Goal: Transaction & Acquisition: Subscribe to service/newsletter

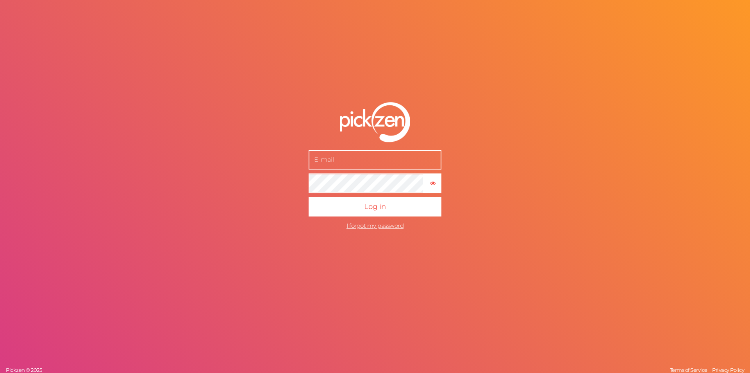
click at [372, 164] on input "text" at bounding box center [375, 160] width 133 height 20
type input "[EMAIL_ADDRESS][DOMAIN_NAME]"
click at [372, 203] on span "Log in" at bounding box center [375, 206] width 22 height 9
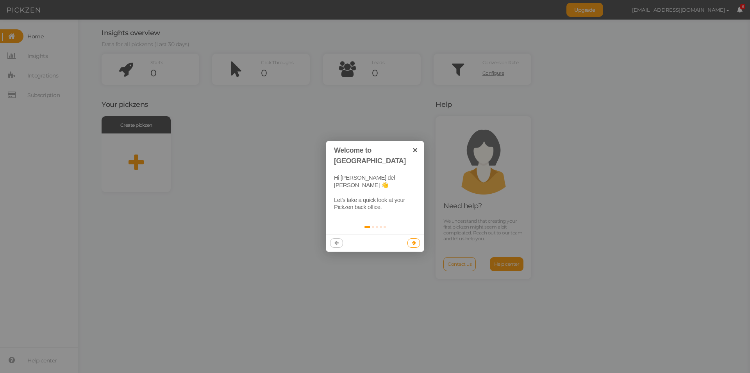
click at [410, 238] on link at bounding box center [414, 242] width 13 height 9
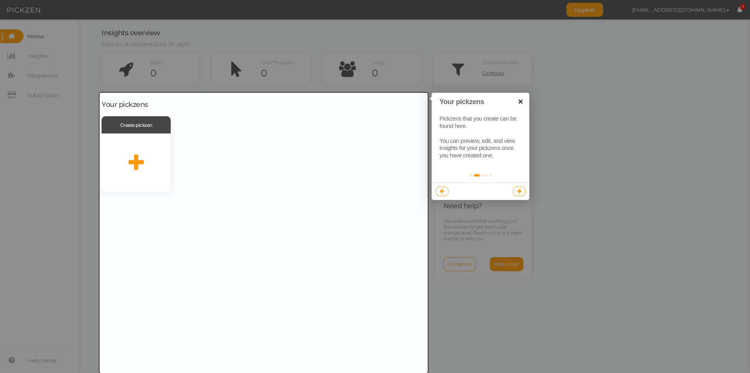
click at [519, 102] on link "×" at bounding box center [521, 102] width 18 height 18
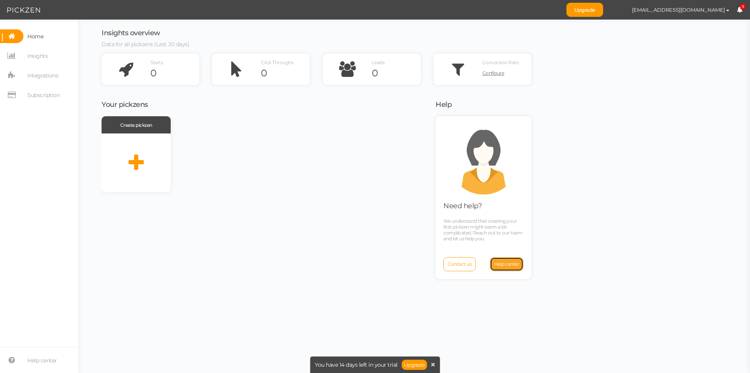
click at [499, 265] on span "Help center" at bounding box center [506, 264] width 25 height 6
click at [38, 39] on span "Home" at bounding box center [35, 36] width 16 height 13
click at [134, 161] on icon at bounding box center [136, 163] width 15 height 20
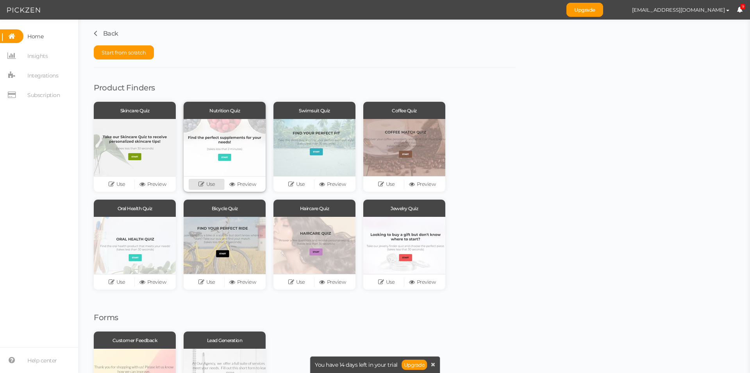
click at [212, 180] on link "Use" at bounding box center [207, 184] width 36 height 11
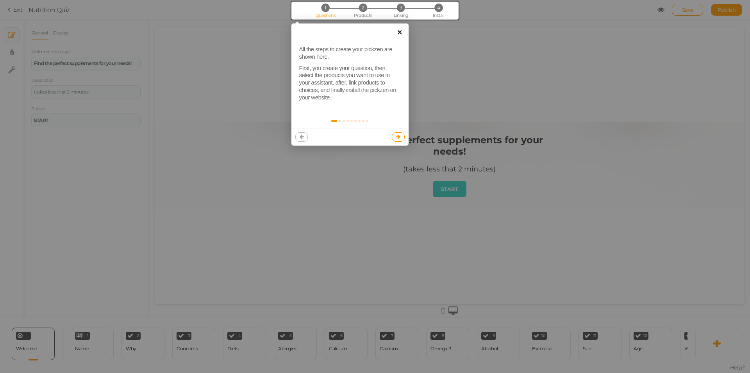
click at [402, 29] on link "×" at bounding box center [400, 32] width 18 height 18
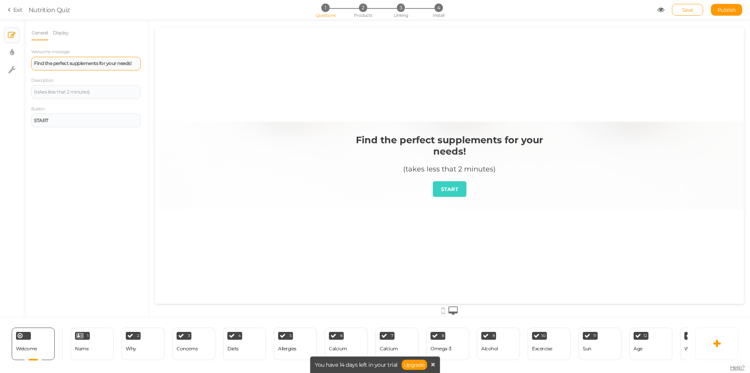
click at [89, 66] on strong "Find the perfect supplements for your needs!" at bounding box center [82, 63] width 97 height 6
paste div
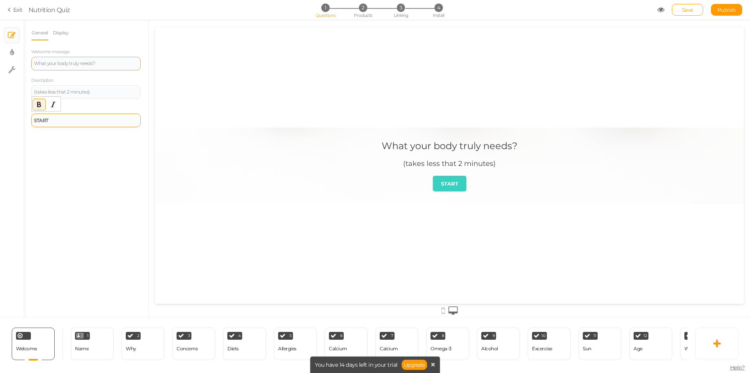
drag, startPoint x: 62, startPoint y: 121, endPoint x: 50, endPoint y: 115, distance: 13.1
click at [51, 115] on div "START" at bounding box center [85, 120] width 109 height 14
click at [116, 147] on div "General Display Welcome message What your body truly needs? Description (takes …" at bounding box center [85, 171] width 125 height 292
drag, startPoint x: 96, startPoint y: 90, endPoint x: 0, endPoint y: 81, distance: 96.1
click at [0, 81] on div "× Slides × Display settings × Settings General Display Welcome message What you…" at bounding box center [375, 169] width 750 height 298
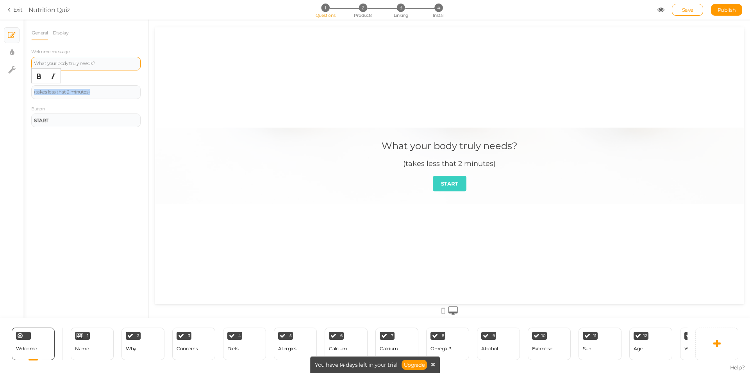
paste div
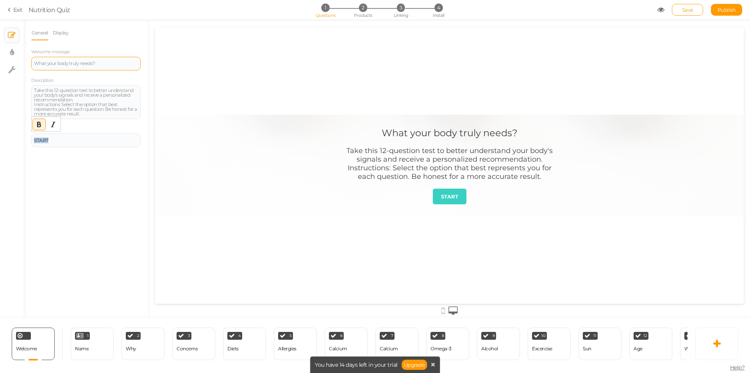
drag, startPoint x: 53, startPoint y: 141, endPoint x: 4, endPoint y: 135, distance: 49.2
click at [4, 135] on div "× Slides × Display settings × Settings General Display Welcome message What you…" at bounding box center [375, 169] width 750 height 298
click at [80, 174] on div "General Display Welcome message What your body truly needs? Description Take th…" at bounding box center [85, 171] width 125 height 292
click at [732, 10] on span "Publish" at bounding box center [727, 10] width 18 height 6
click at [446, 200] on link "START" at bounding box center [450, 196] width 34 height 16
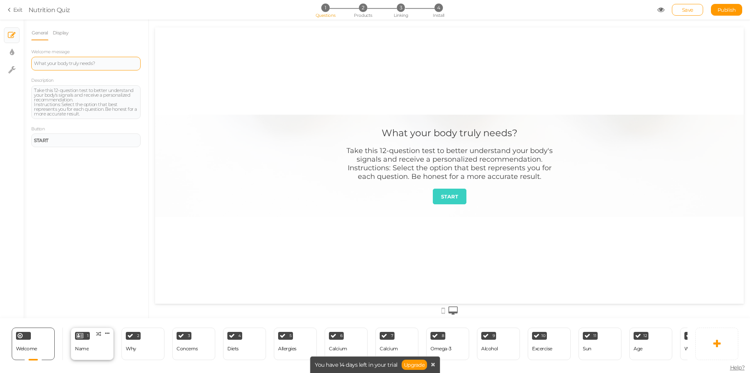
click at [86, 342] on div "Name" at bounding box center [82, 349] width 14 height 14
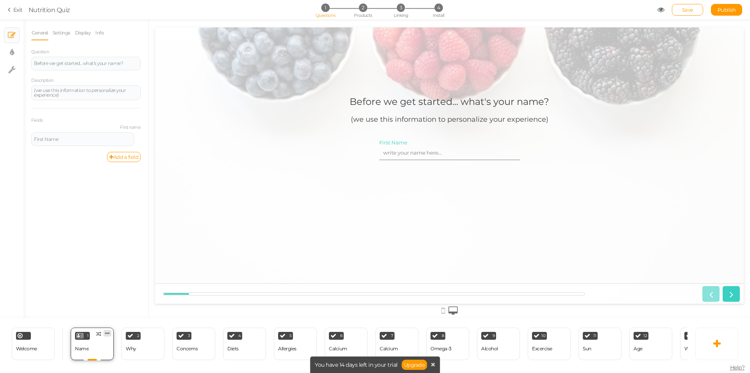
click at [107, 330] on icon at bounding box center [107, 333] width 5 height 6
click at [99, 344] on span "Delete" at bounding box center [92, 347] width 14 height 6
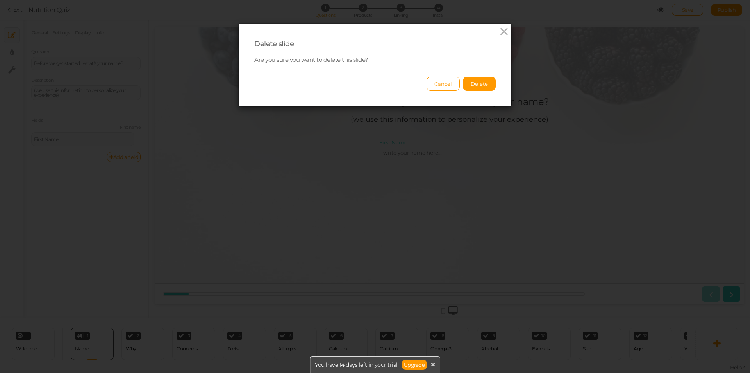
click at [474, 85] on button "Delete" at bounding box center [479, 84] width 33 height 14
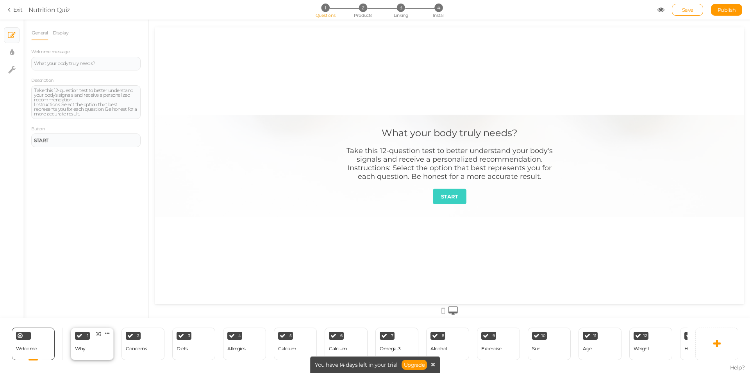
click at [90, 339] on div "1 Why × Define the conditions to show this slide. Clone Change type Delete" at bounding box center [92, 343] width 43 height 32
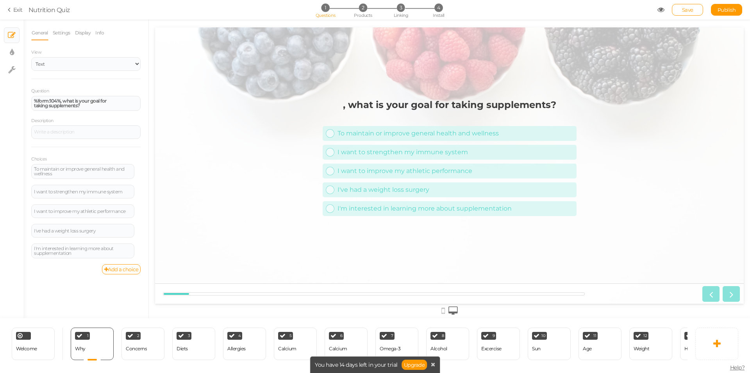
click at [396, 105] on strong ", what is your goal for taking supplements?" at bounding box center [449, 104] width 213 height 11
drag, startPoint x: 89, startPoint y: 110, endPoint x: 11, endPoint y: 94, distance: 79.0
click at [11, 94] on div "× Slides × Display settings × Settings General Settings Display Info View Text …" at bounding box center [375, 169] width 750 height 298
paste div
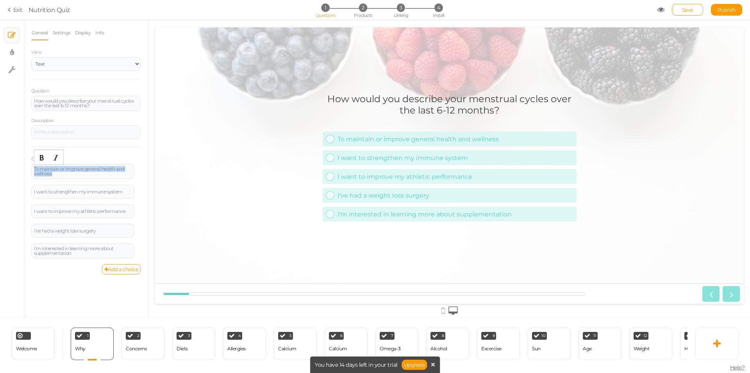
drag, startPoint x: 52, startPoint y: 172, endPoint x: 15, endPoint y: 167, distance: 37.4
click at [15, 167] on div "× Slides × Display settings × Settings General Settings Display Info View Text …" at bounding box center [375, 169] width 750 height 298
paste div
click at [84, 194] on div "I want to strengthen my immune system" at bounding box center [82, 191] width 103 height 14
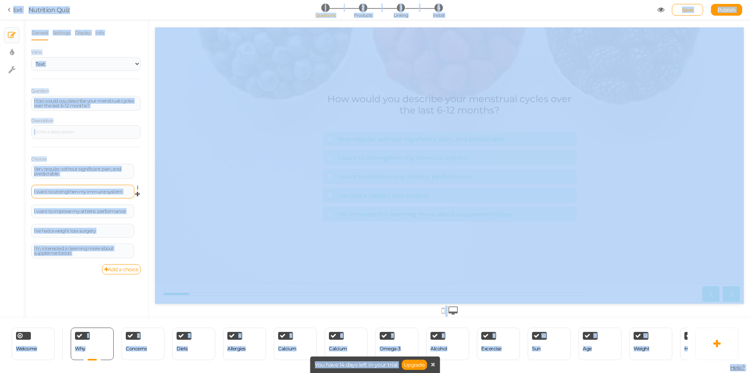
click at [86, 192] on div "I want to strengthen my immune system" at bounding box center [83, 191] width 98 height 5
click at [92, 189] on div "I want to strengthen my immune system" at bounding box center [83, 191] width 98 height 5
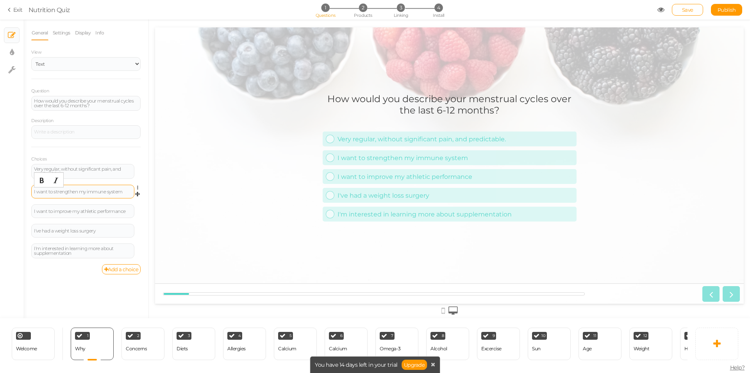
click at [88, 193] on div "I want to strengthen my immune system" at bounding box center [83, 191] width 98 height 5
paste div
drag, startPoint x: 103, startPoint y: 234, endPoint x: 25, endPoint y: 229, distance: 78.7
click at [25, 229] on div "General Settings Display Info View Text Images Slider Dropdown Question How wou…" at bounding box center [85, 171] width 125 height 292
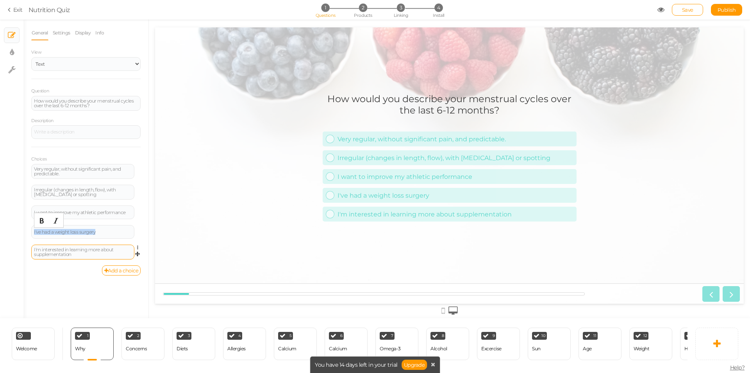
paste div
drag, startPoint x: 86, startPoint y: 255, endPoint x: 35, endPoint y: 240, distance: 53.3
click at [35, 240] on body "× Close A wider screen is needed to use the Pickzen builder Exit Nutrition Quiz…" at bounding box center [375, 186] width 750 height 373
paste div
click at [62, 35] on link "Settings" at bounding box center [61, 32] width 18 height 15
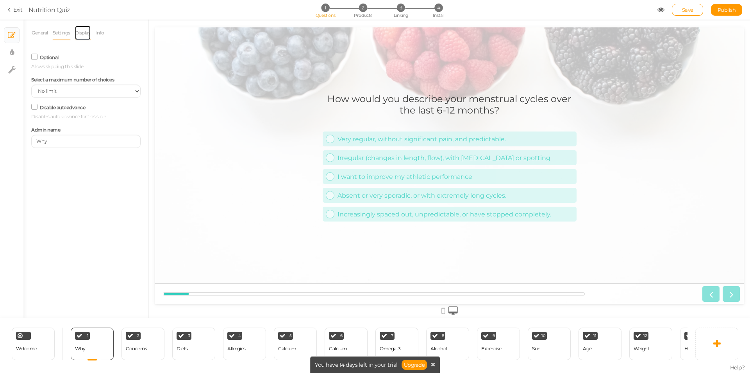
click at [84, 38] on link "Display" at bounding box center [83, 32] width 17 height 15
click at [136, 59] on span "Set" at bounding box center [134, 57] width 8 height 6
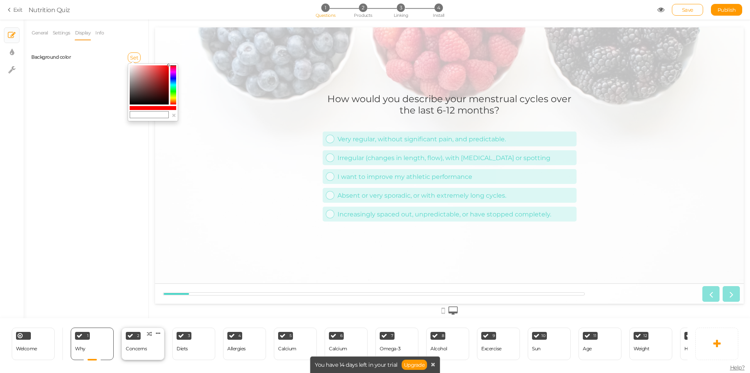
click at [146, 342] on div "Concerns" at bounding box center [136, 349] width 21 height 14
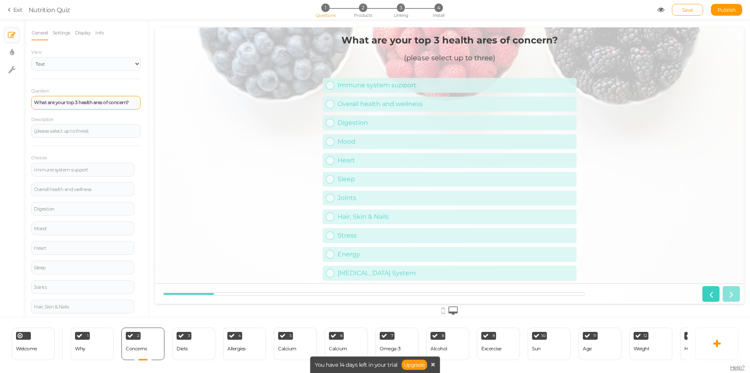
click at [97, 100] on strong "What are your top 3 health ares of concern?" at bounding box center [81, 102] width 95 height 6
paste div
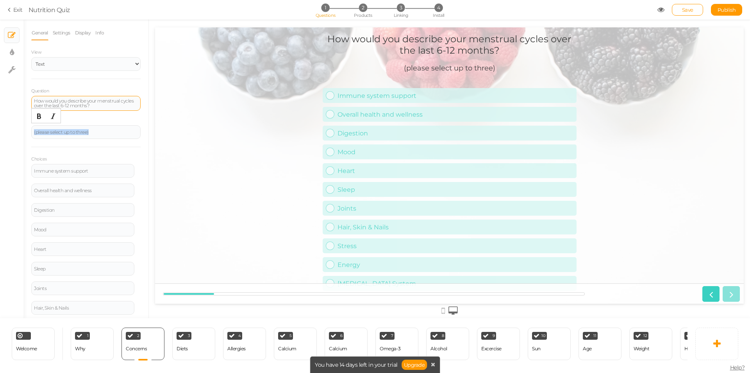
drag, startPoint x: 98, startPoint y: 129, endPoint x: 0, endPoint y: 127, distance: 98.1
click at [0, 127] on div "× Slides × Display settings × Settings General Settings Display Info View Text …" at bounding box center [375, 169] width 750 height 298
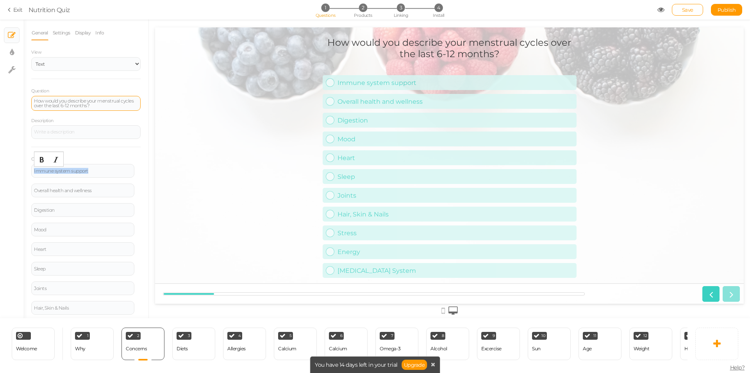
drag, startPoint x: 91, startPoint y: 171, endPoint x: 0, endPoint y: 171, distance: 91.1
click at [0, 171] on div "× Slides × Display settings × Settings General Settings Display Info View Text …" at bounding box center [375, 169] width 750 height 298
paste div
drag, startPoint x: 100, startPoint y: 190, endPoint x: 0, endPoint y: 187, distance: 99.7
click at [0, 187] on div "× Slides × Display settings × Settings General Settings Display Info View Text …" at bounding box center [375, 169] width 750 height 298
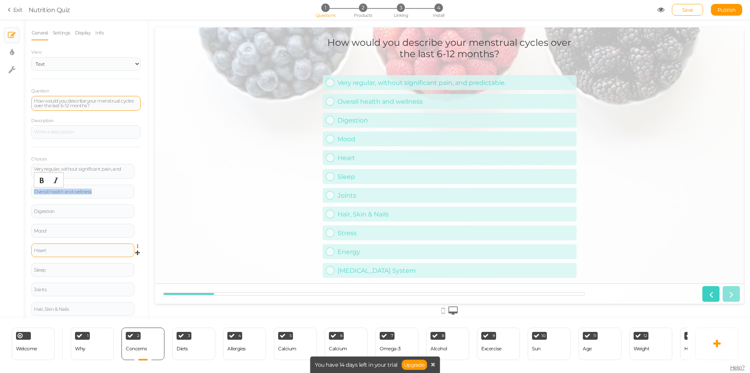
paste div
drag, startPoint x: 65, startPoint y: 214, endPoint x: 13, endPoint y: 212, distance: 52.8
click at [13, 212] on div "× Slides × Display settings × Settings General Settings Display Info View Text …" at bounding box center [375, 169] width 750 height 298
paste div
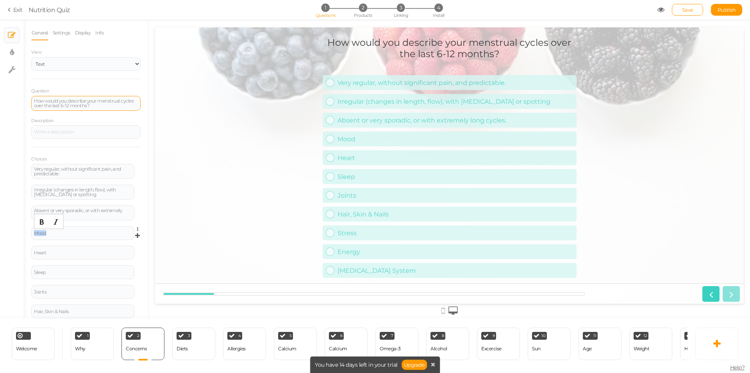
drag, startPoint x: 54, startPoint y: 233, endPoint x: 39, endPoint y: 241, distance: 16.6
click at [10, 234] on div "× Slides × Display settings × Settings General Settings Display Info View Text …" at bounding box center [375, 169] width 750 height 298
paste div
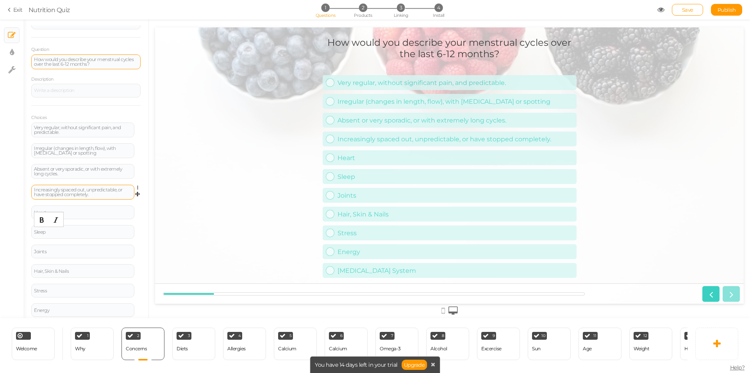
scroll to position [84, 0]
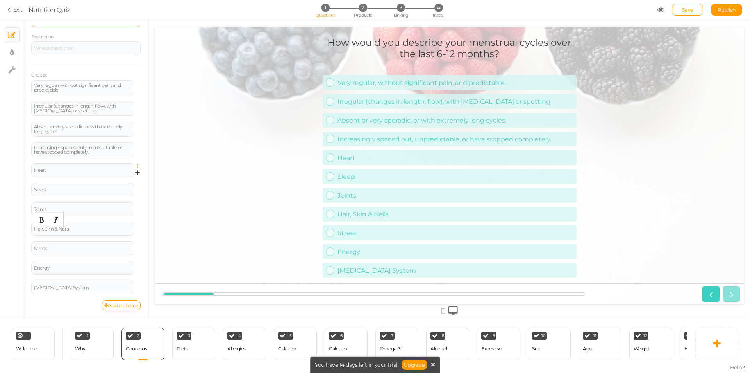
click at [137, 166] on icon at bounding box center [139, 166] width 5 height 5
click at [137, 167] on icon at bounding box center [139, 166] width 5 height 5
click at [102, 183] on span "Delete" at bounding box center [102, 186] width 14 height 6
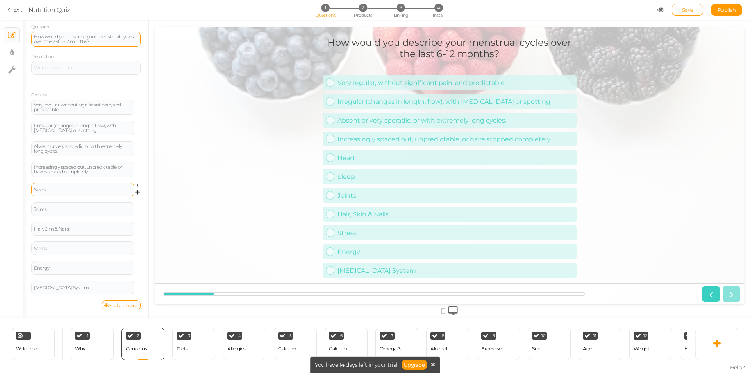
scroll to position [64, 0]
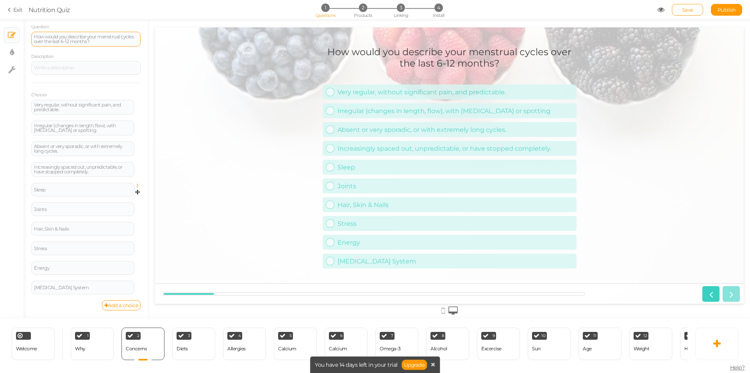
click at [137, 188] on icon at bounding box center [139, 185] width 5 height 5
click at [97, 204] on span "Delete" at bounding box center [102, 205] width 14 height 6
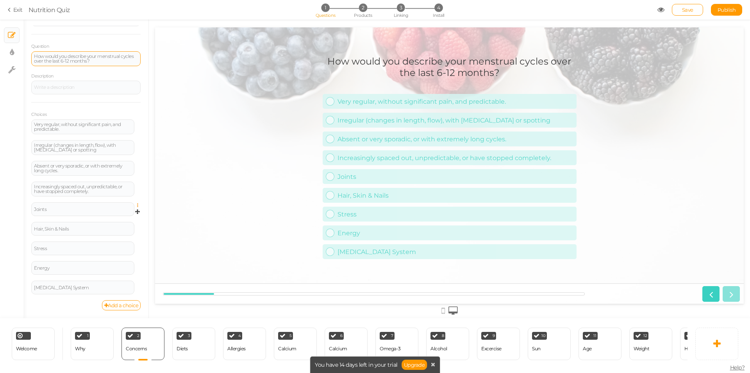
click at [137, 206] on icon at bounding box center [139, 205] width 5 height 5
click at [105, 226] on link "Delete" at bounding box center [110, 224] width 62 height 8
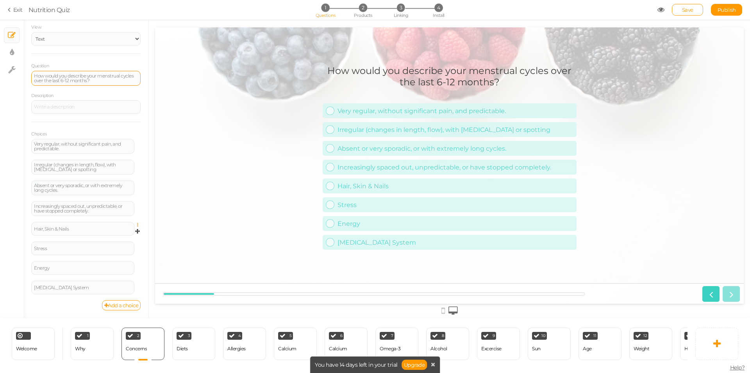
click at [137, 224] on icon at bounding box center [139, 224] width 5 height 5
click at [100, 245] on span "Delete" at bounding box center [102, 244] width 14 height 6
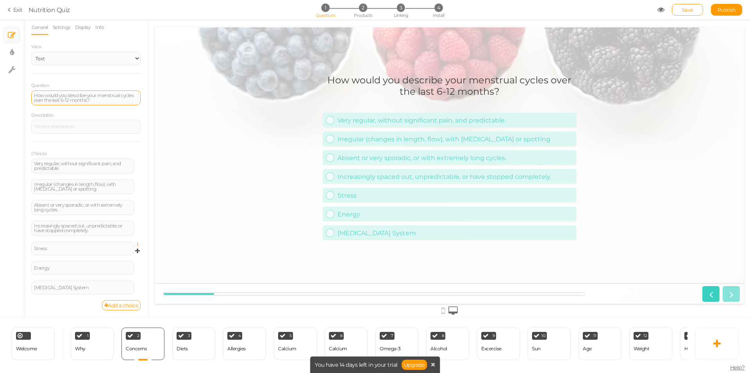
click at [137, 243] on icon at bounding box center [139, 244] width 5 height 5
click at [98, 263] on span "Delete" at bounding box center [102, 264] width 14 height 6
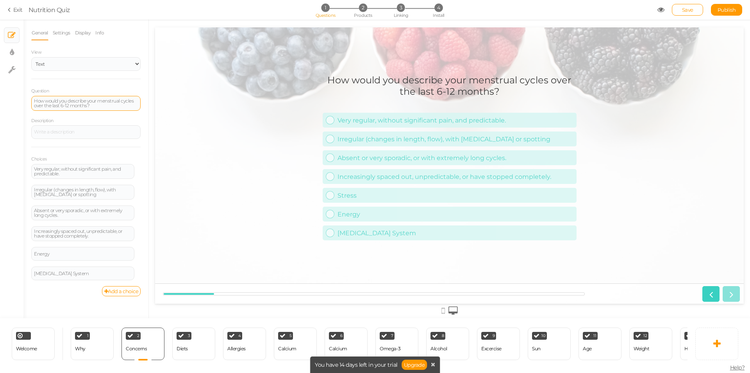
scroll to position [0, 0]
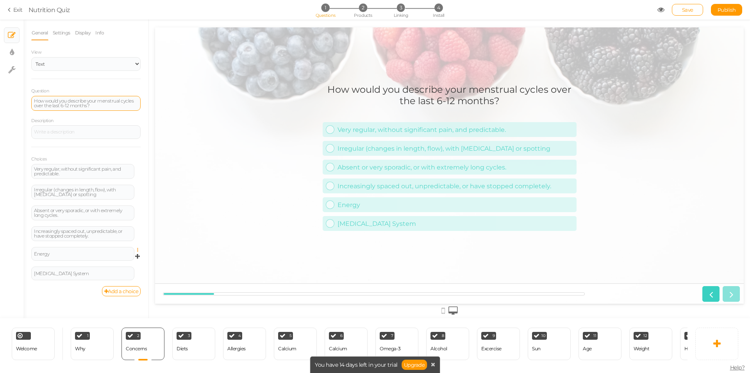
click at [138, 249] on icon at bounding box center [139, 249] width 5 height 5
click at [139, 268] on icon at bounding box center [139, 269] width 5 height 5
click at [104, 288] on span "Delete" at bounding box center [102, 289] width 14 height 6
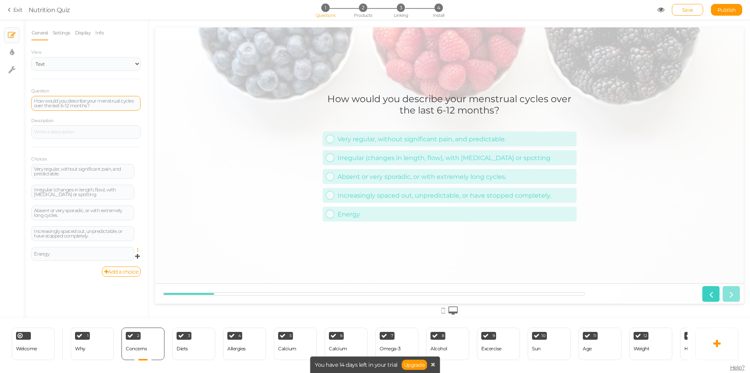
click at [139, 248] on icon at bounding box center [139, 249] width 5 height 5
click at [106, 271] on span "Delete" at bounding box center [102, 269] width 14 height 6
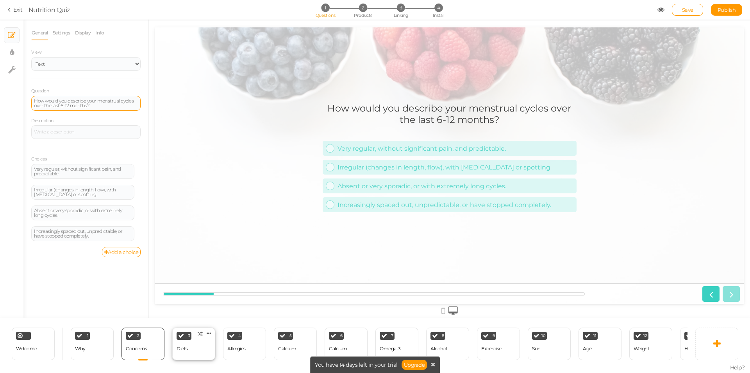
click at [191, 341] on div "3 Diets × Define the conditions to show this slide. Clone Change type Delete" at bounding box center [193, 343] width 43 height 32
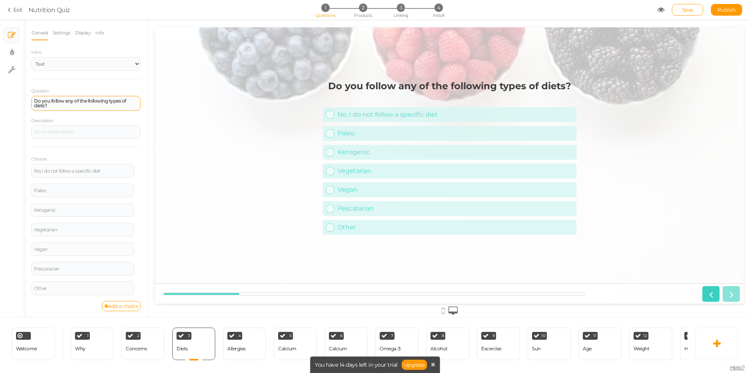
click at [93, 100] on strong "Do you follow any of the following types of diets?" at bounding box center [80, 103] width 92 height 11
paste div
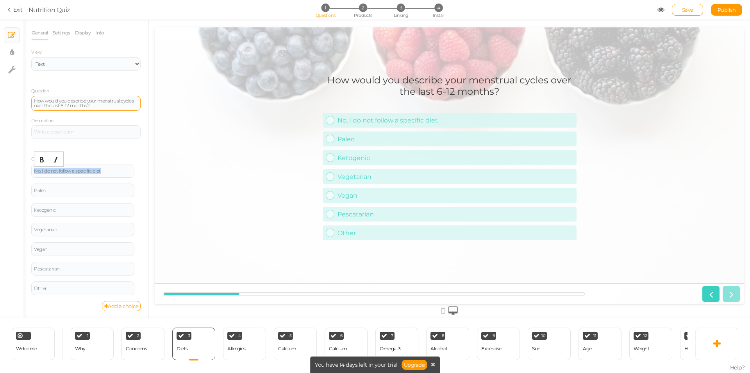
drag, startPoint x: 106, startPoint y: 170, endPoint x: 11, endPoint y: 174, distance: 95.8
click at [11, 174] on div "× Slides × Display settings × Settings General Settings Display Info View Text …" at bounding box center [375, 169] width 750 height 298
paste div
drag, startPoint x: 82, startPoint y: 133, endPoint x: 6, endPoint y: 131, distance: 75.9
click at [6, 131] on div "× Slides × Display settings × Settings General Settings Display Info View Text …" at bounding box center [375, 169] width 750 height 298
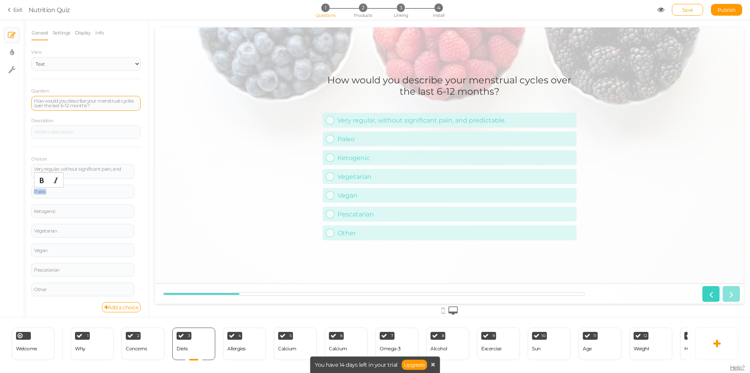
drag, startPoint x: 55, startPoint y: 192, endPoint x: 16, endPoint y: 192, distance: 38.7
click at [16, 192] on div "× Slides × Display settings × Settings General Settings Display Info View Text …" at bounding box center [375, 169] width 750 height 298
paste div
drag, startPoint x: 61, startPoint y: 214, endPoint x: 19, endPoint y: 213, distance: 41.8
click at [19, 213] on div "× Slides × Display settings × Settings General Settings Display Info View Text …" at bounding box center [375, 169] width 750 height 298
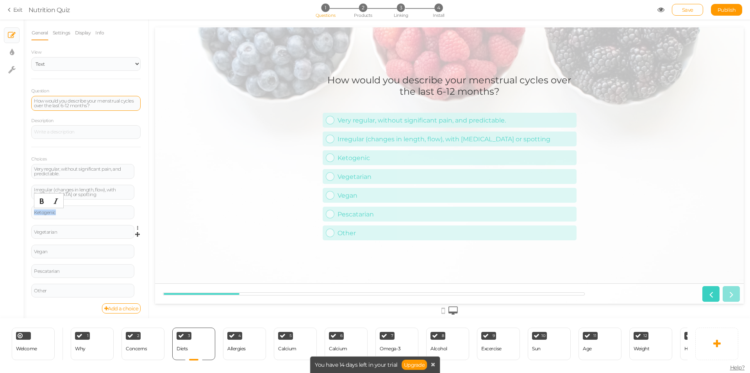
paste div
click at [64, 230] on div "Vegetarian" at bounding box center [82, 233] width 103 height 14
drag, startPoint x: 64, startPoint y: 233, endPoint x: 30, endPoint y: 229, distance: 34.6
click at [30, 229] on div "General Settings Display Info View Text Images Slider Dropdown Question How wou…" at bounding box center [85, 171] width 125 height 292
paste div
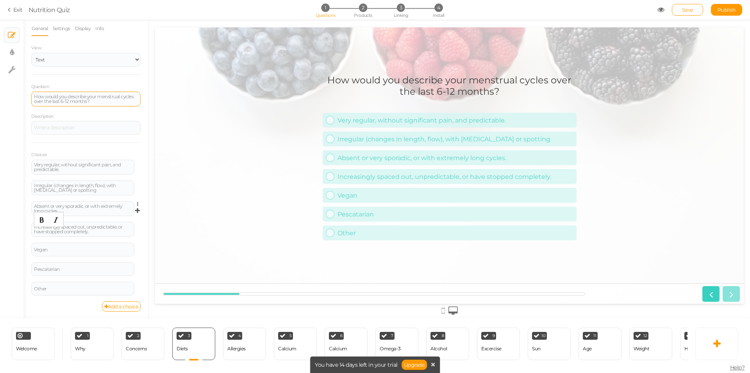
scroll to position [5, 0]
click at [137, 244] on icon at bounding box center [139, 244] width 5 height 5
click at [104, 263] on link "Delete" at bounding box center [110, 264] width 62 height 8
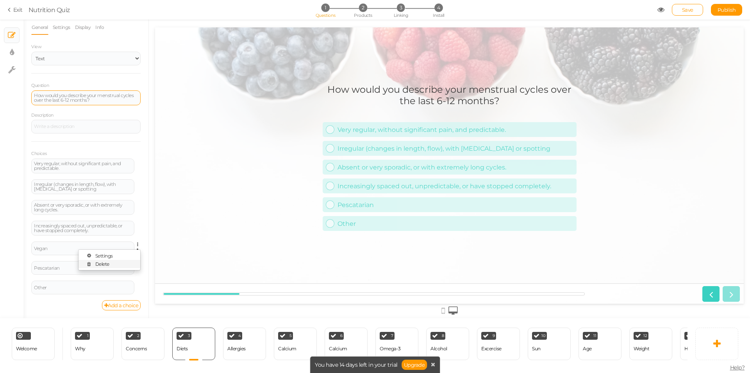
scroll to position [0, 0]
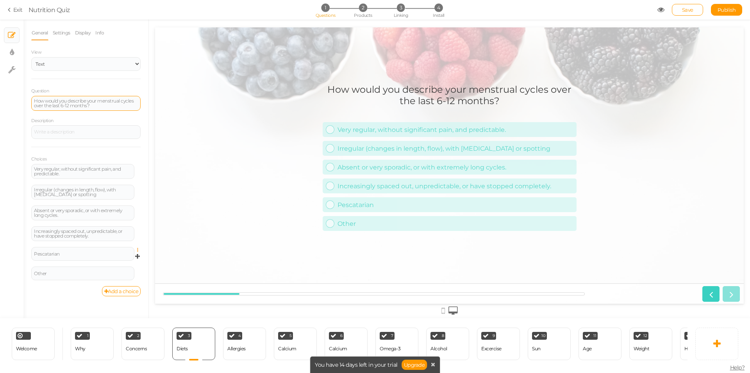
click at [138, 248] on icon at bounding box center [139, 249] width 5 height 5
click at [105, 269] on span "Delete" at bounding box center [102, 269] width 14 height 6
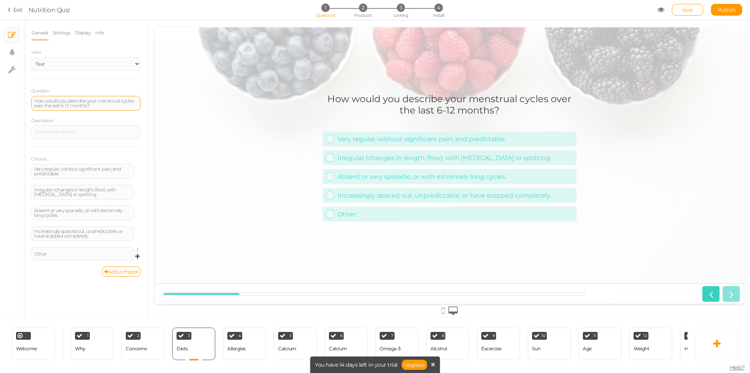
click at [137, 250] on icon at bounding box center [139, 249] width 5 height 5
click at [105, 269] on span "Delete" at bounding box center [102, 269] width 14 height 6
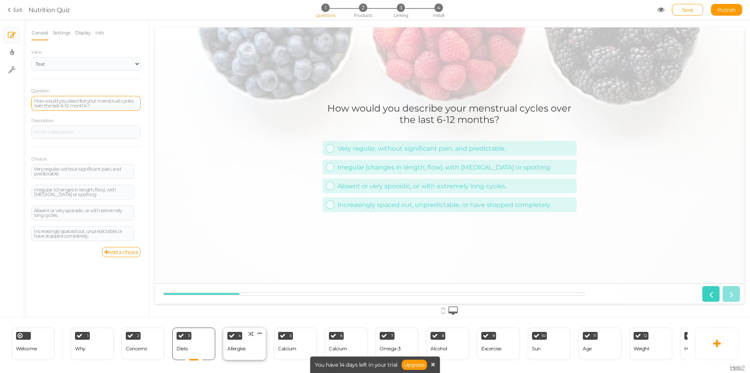
click at [240, 346] on div "Allergies" at bounding box center [236, 348] width 18 height 5
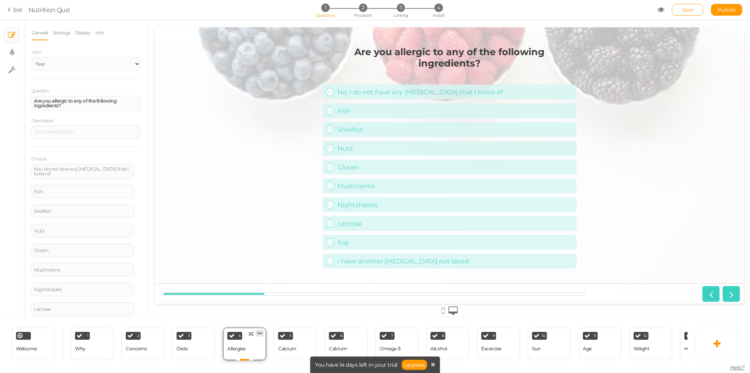
click at [260, 330] on link at bounding box center [260, 333] width 8 height 7
click at [244, 347] on span "Delete" at bounding box center [245, 347] width 14 height 6
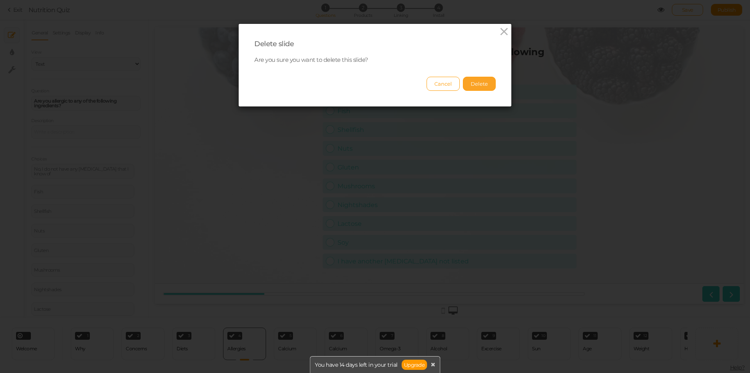
click at [471, 81] on button "Delete" at bounding box center [479, 84] width 33 height 14
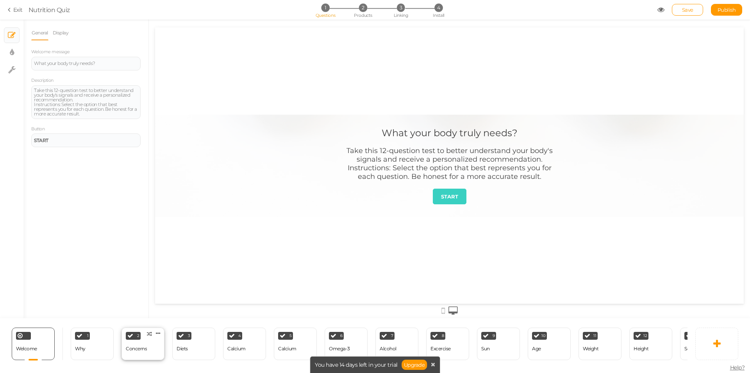
click at [139, 342] on div "Concerns" at bounding box center [136, 349] width 21 height 14
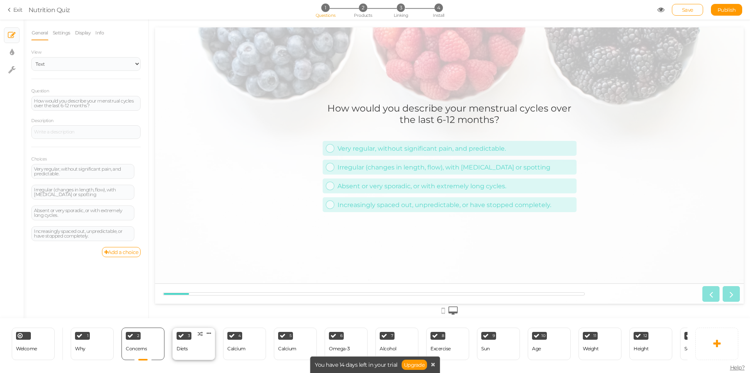
click at [184, 346] on div "Diets" at bounding box center [182, 348] width 11 height 5
click at [251, 350] on div "4 Calcium × Define the conditions to show this slide. Clone Change type Delete" at bounding box center [244, 343] width 43 height 32
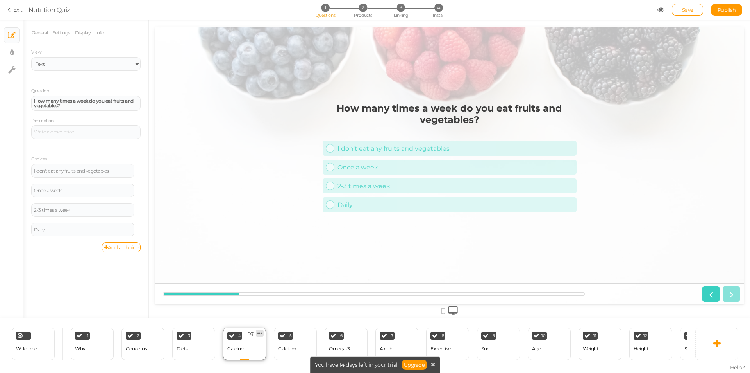
click at [261, 330] on icon at bounding box center [260, 333] width 5 height 6
click at [241, 346] on span "Delete" at bounding box center [245, 347] width 14 height 6
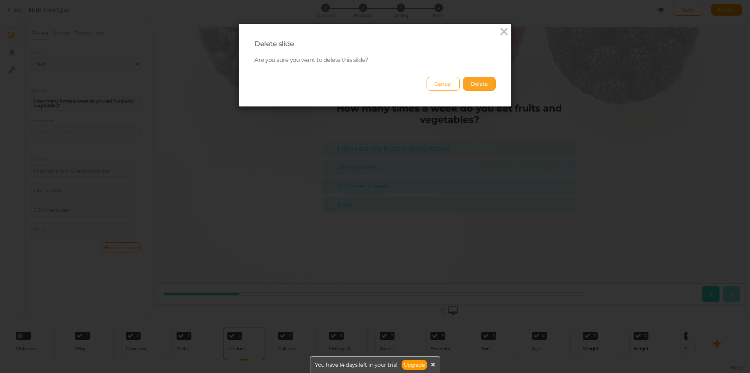
click at [471, 84] on button "Delete" at bounding box center [479, 84] width 33 height 14
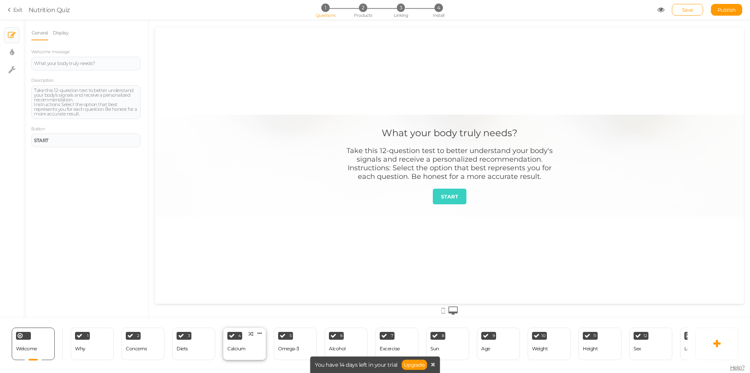
click at [238, 346] on div "Calcium" at bounding box center [236, 348] width 18 height 5
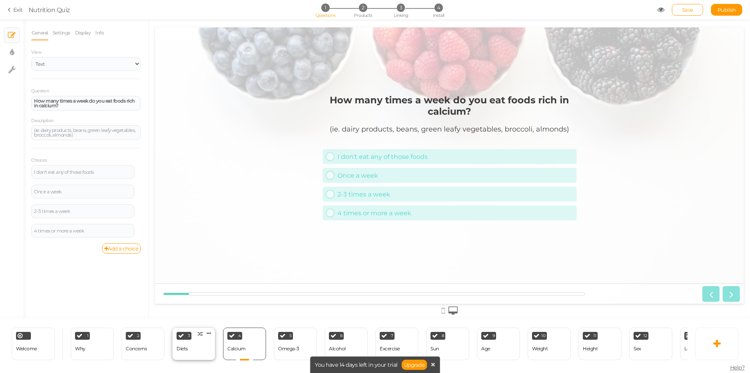
click at [189, 342] on div "3 Diets × Define the conditions to show this slide. Clone Change type Delete" at bounding box center [193, 343] width 43 height 32
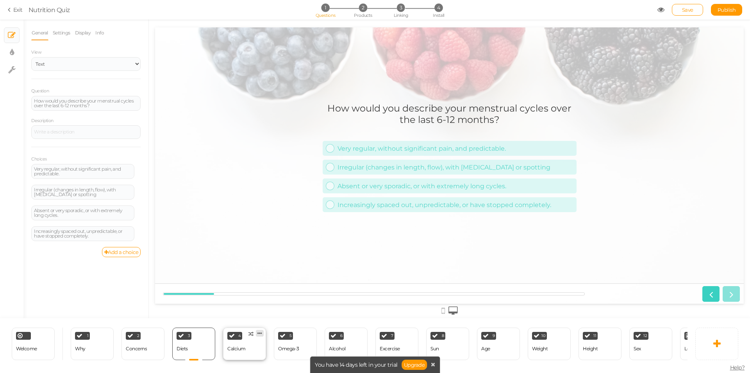
click at [262, 330] on icon at bounding box center [260, 333] width 5 height 6
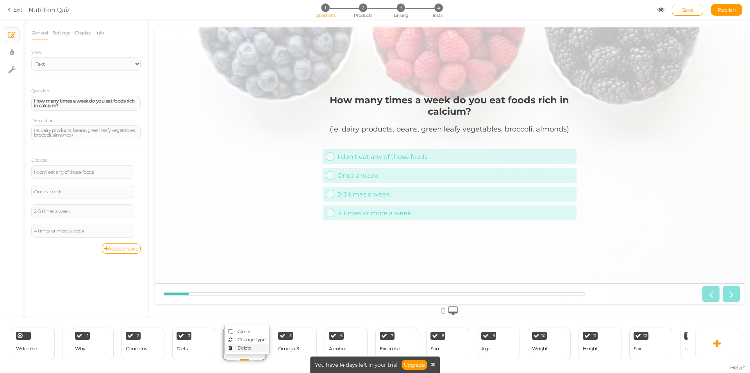
click at [245, 344] on span "Delete" at bounding box center [245, 347] width 14 height 6
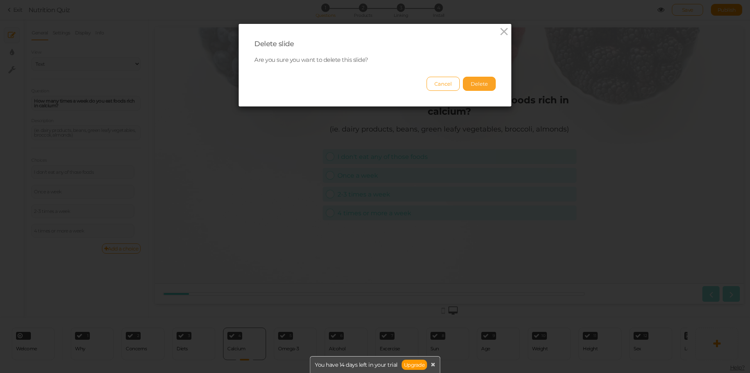
click at [476, 82] on button "Delete" at bounding box center [479, 84] width 33 height 14
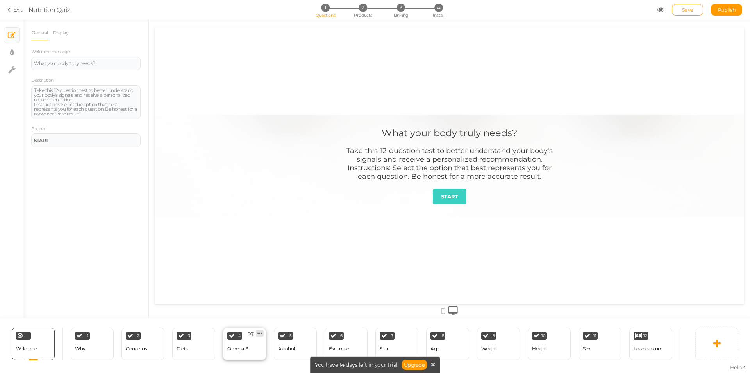
click at [261, 330] on icon at bounding box center [260, 333] width 5 height 6
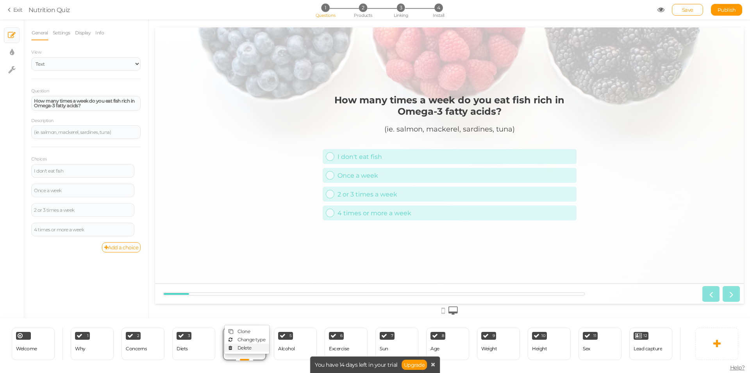
click at [244, 344] on span "Delete" at bounding box center [245, 347] width 14 height 6
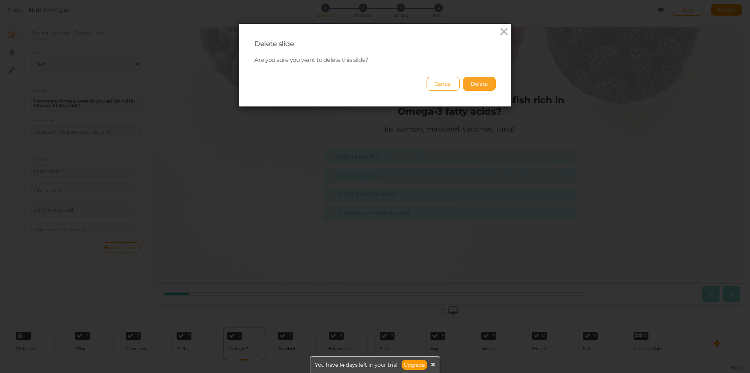
click at [482, 87] on button "Delete" at bounding box center [479, 84] width 33 height 14
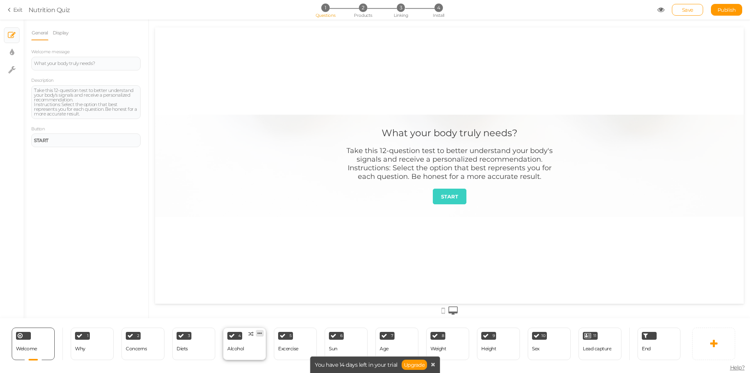
click at [263, 330] on link at bounding box center [260, 333] width 8 height 7
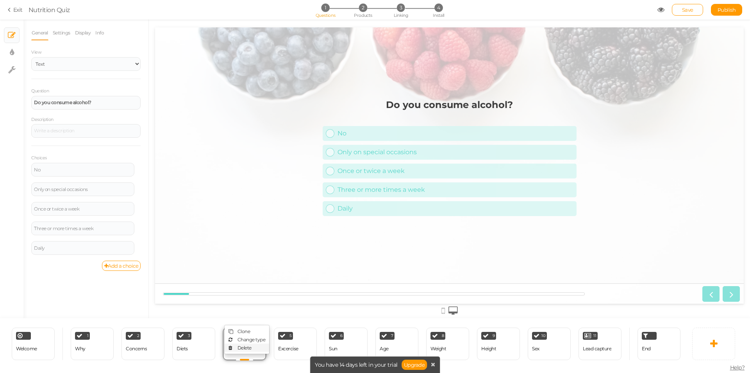
click at [237, 348] on link "Delete" at bounding box center [247, 347] width 45 height 8
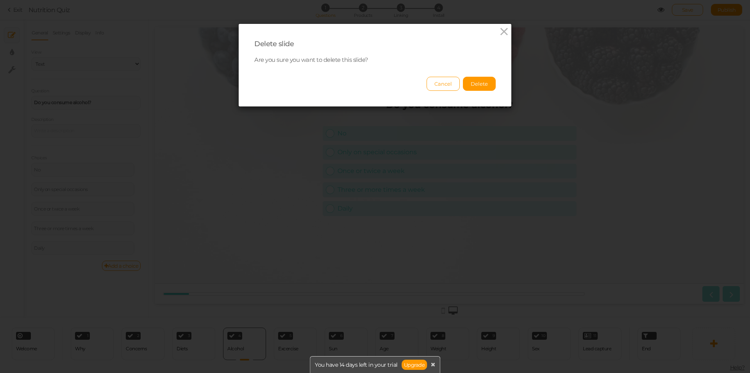
drag, startPoint x: 476, startPoint y: 88, endPoint x: 431, endPoint y: 154, distance: 80.3
click at [476, 88] on button "Delete" at bounding box center [479, 84] width 33 height 14
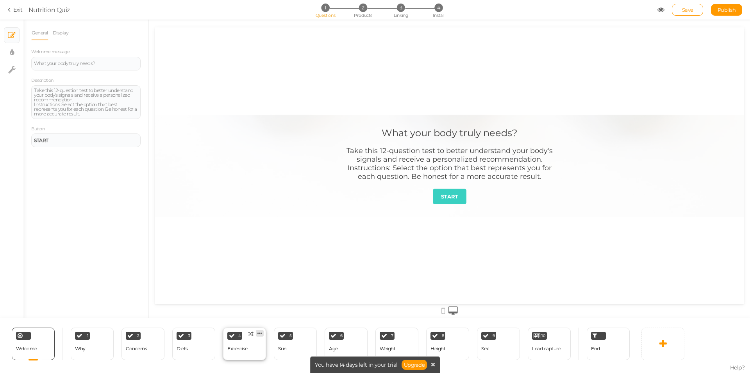
click at [262, 331] on icon at bounding box center [260, 333] width 5 height 6
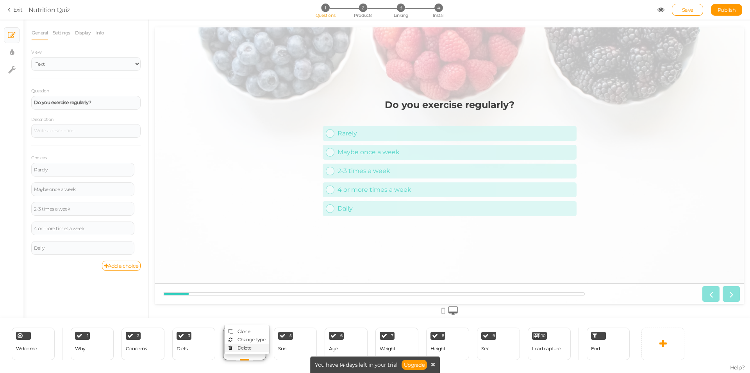
click at [250, 348] on span "Delete" at bounding box center [245, 347] width 14 height 6
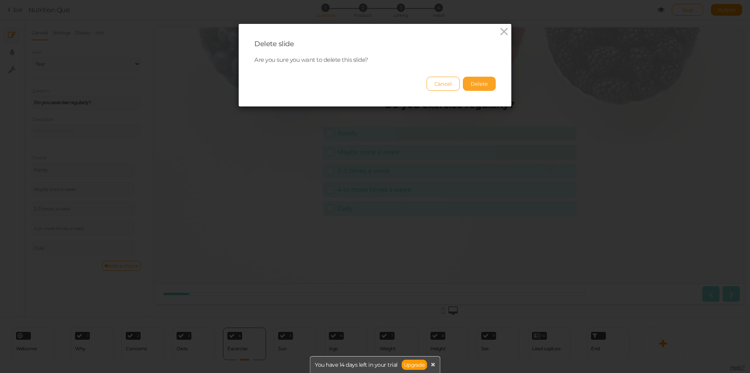
click at [476, 86] on button "Delete" at bounding box center [479, 84] width 33 height 14
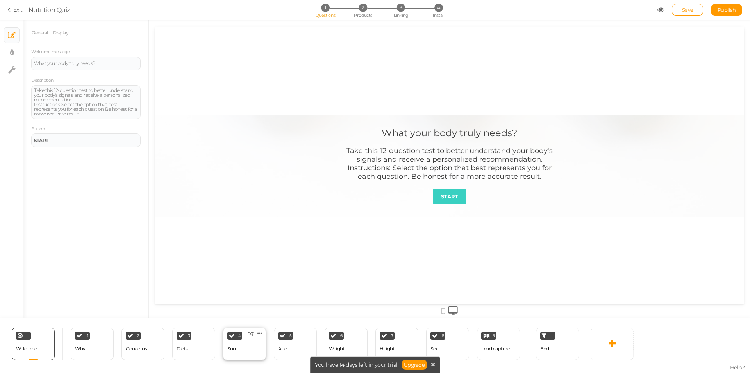
click at [243, 356] on div "4 Sun × Define the conditions to show this slide. Clone Change type Delete" at bounding box center [244, 343] width 43 height 32
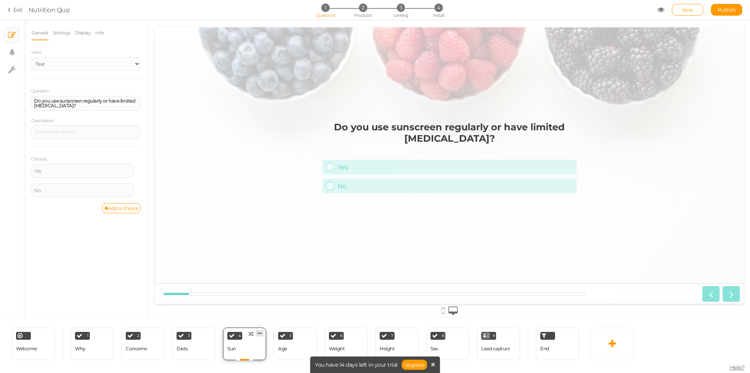
click at [261, 331] on icon at bounding box center [260, 333] width 5 height 6
click at [242, 348] on span "Delete" at bounding box center [245, 347] width 14 height 6
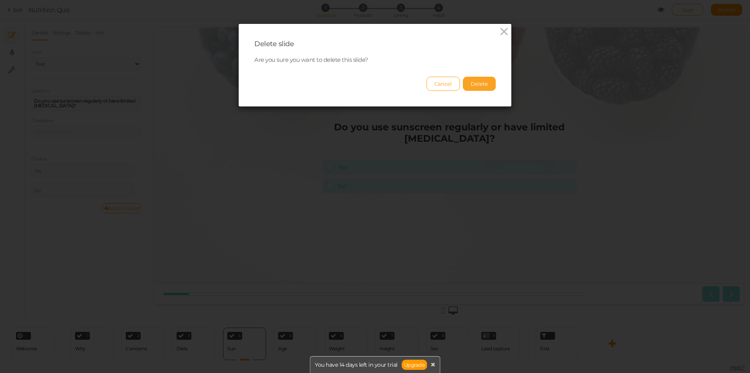
click at [473, 85] on button "Delete" at bounding box center [479, 84] width 33 height 14
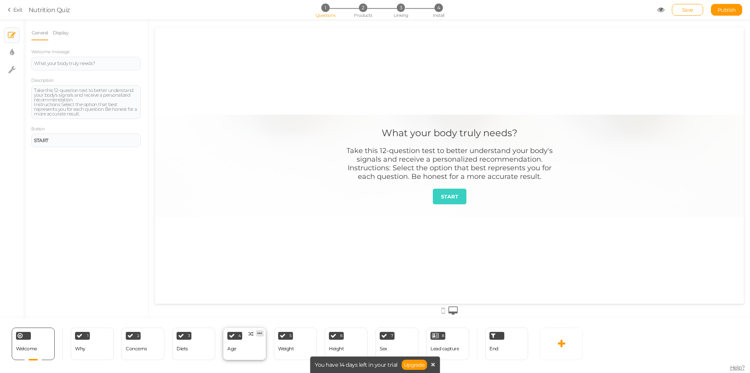
click at [262, 330] on link at bounding box center [260, 333] width 8 height 7
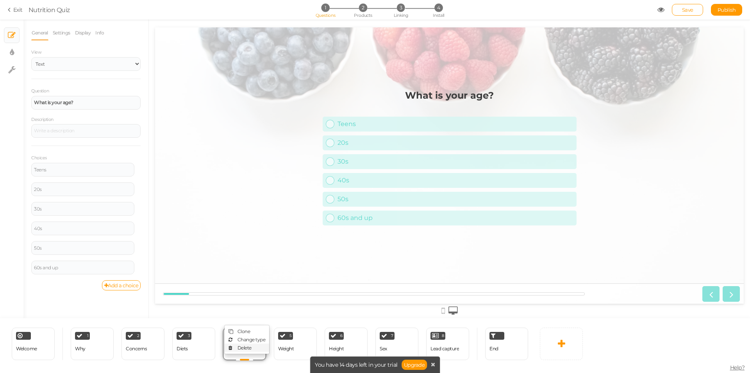
click at [246, 347] on span "Delete" at bounding box center [245, 347] width 14 height 6
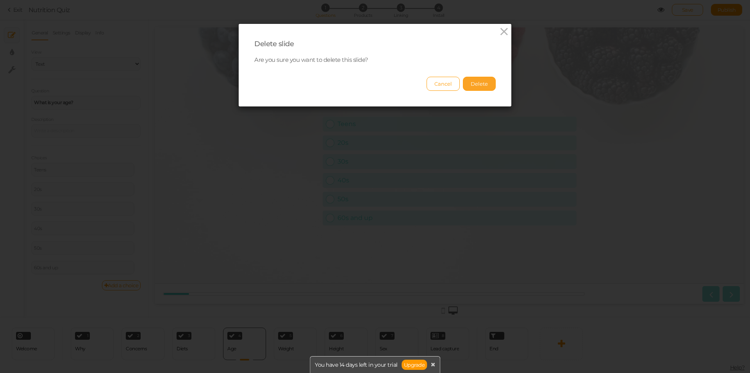
click at [478, 82] on button "Delete" at bounding box center [479, 84] width 33 height 14
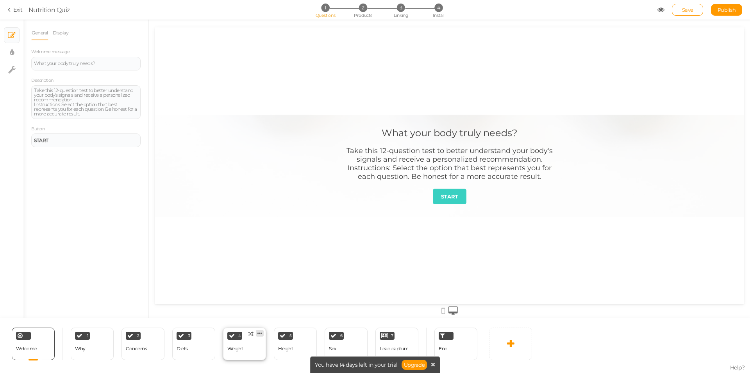
click at [260, 334] on icon at bounding box center [260, 333] width 5 height 6
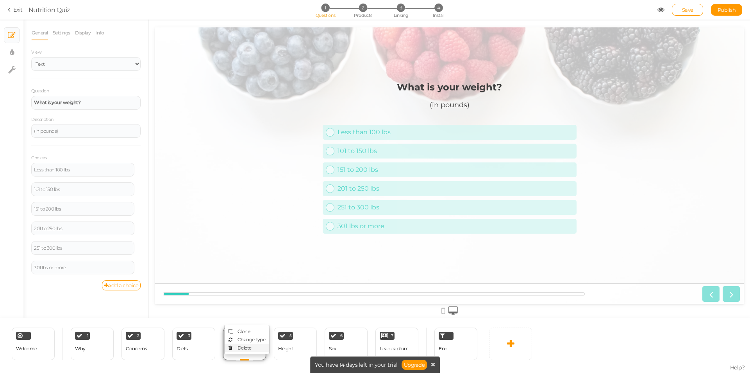
click at [249, 344] on span "Delete" at bounding box center [245, 347] width 14 height 6
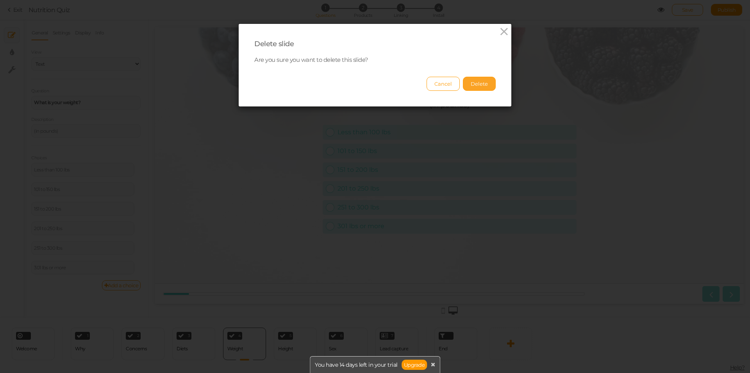
click at [483, 79] on button "Delete" at bounding box center [479, 84] width 33 height 14
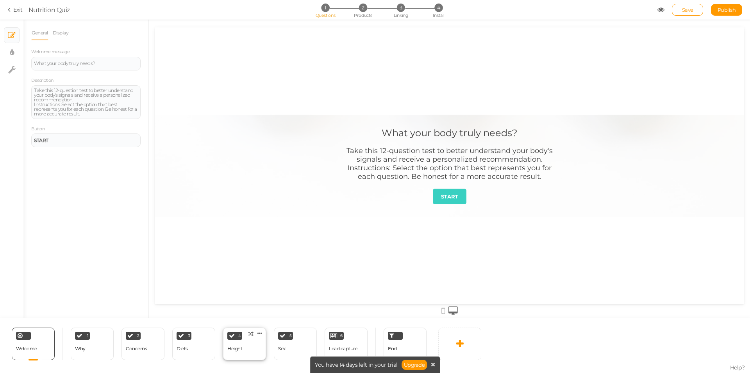
click at [256, 342] on div "4 Height × Define the conditions to show this slide. Clone Change type Delete" at bounding box center [244, 343] width 43 height 32
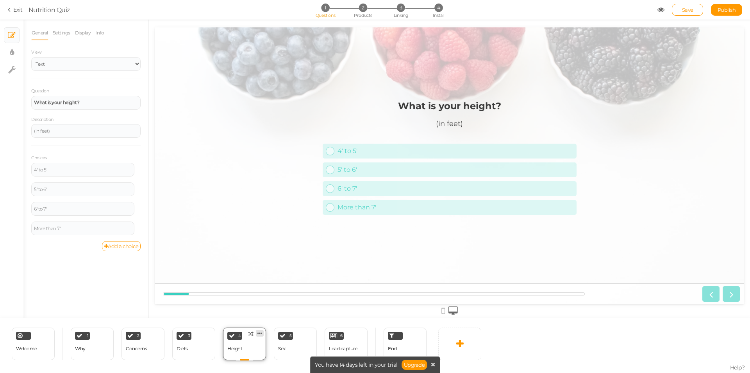
click at [262, 333] on icon at bounding box center [260, 333] width 5 height 6
click at [251, 350] on span "Delete" at bounding box center [245, 347] width 14 height 6
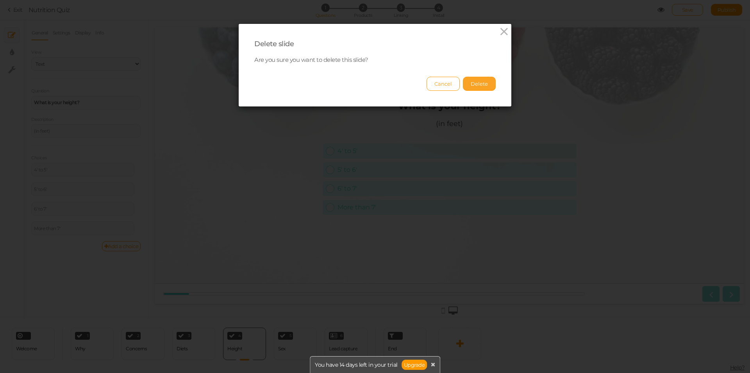
click at [477, 84] on button "Delete" at bounding box center [479, 84] width 33 height 14
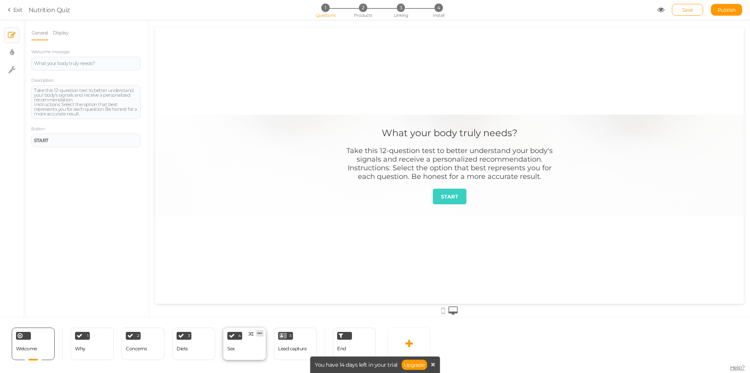
click at [260, 332] on icon at bounding box center [260, 333] width 5 height 6
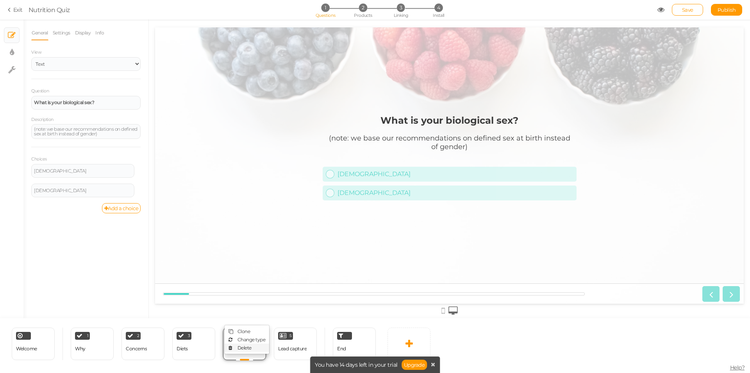
click at [251, 349] on span "Delete" at bounding box center [245, 347] width 14 height 6
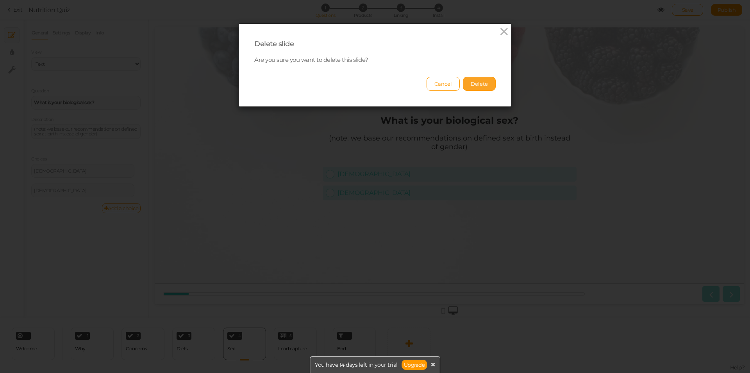
click at [474, 86] on button "Delete" at bounding box center [479, 84] width 33 height 14
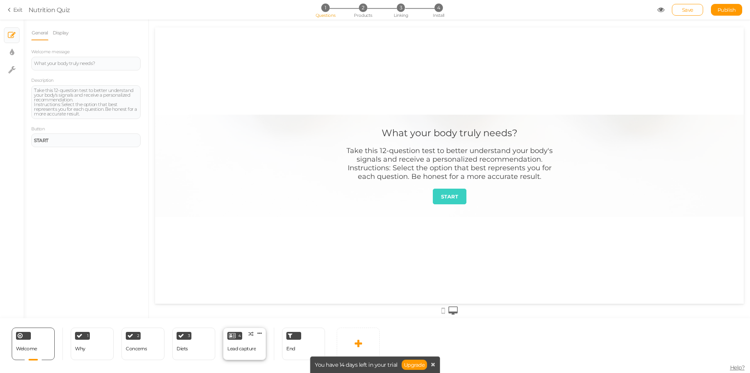
click at [244, 342] on div "Lead capture" at bounding box center [241, 349] width 29 height 14
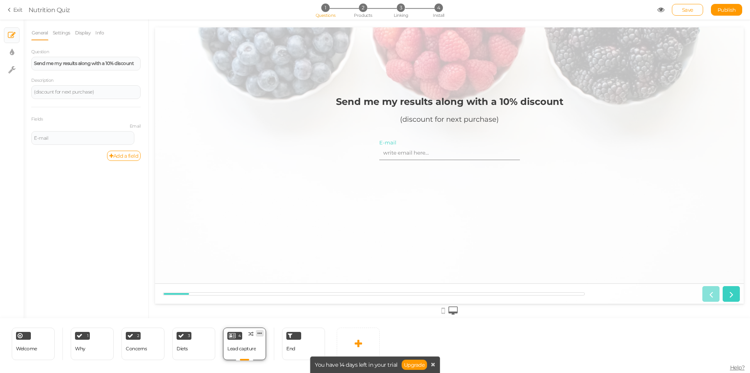
click at [262, 332] on link at bounding box center [260, 333] width 8 height 7
click at [242, 350] on link "Delete" at bounding box center [247, 347] width 45 height 8
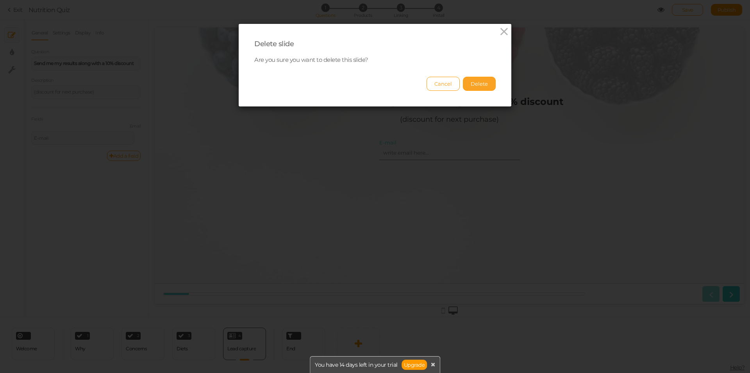
click at [473, 79] on button "Delete" at bounding box center [479, 84] width 33 height 14
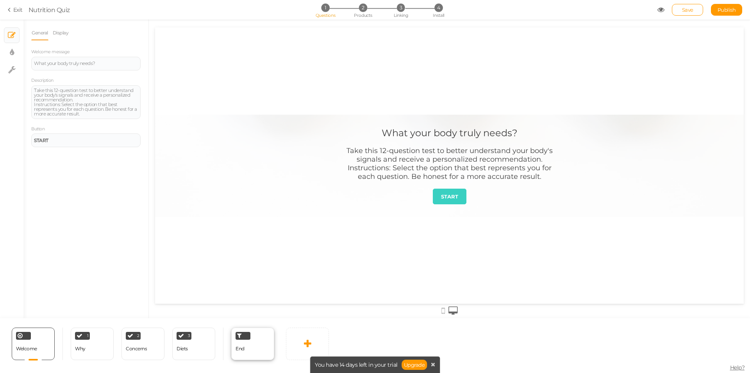
click at [251, 348] on div "End" at bounding box center [252, 343] width 43 height 32
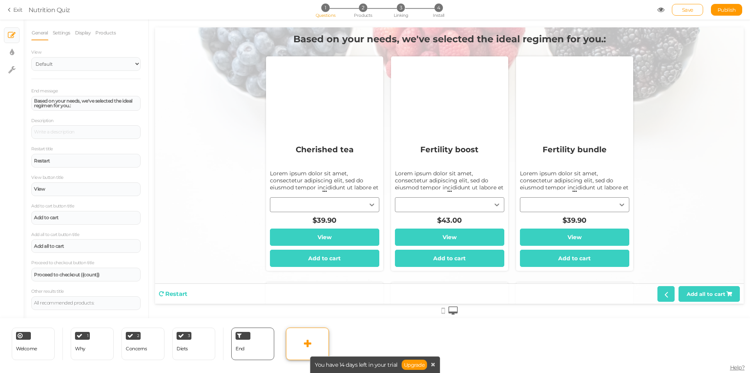
click at [303, 344] on link at bounding box center [307, 343] width 43 height 32
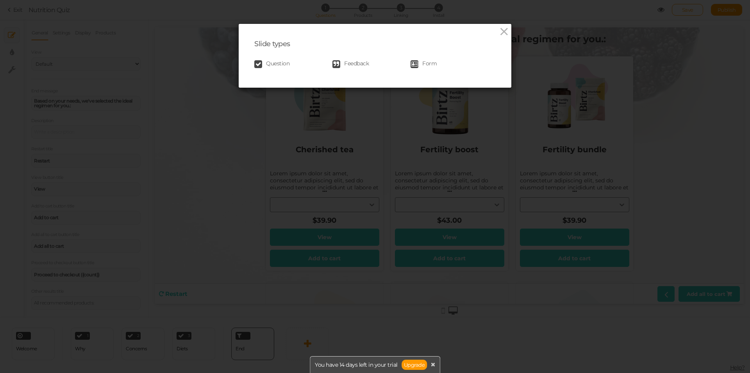
click at [266, 64] on span "Question" at bounding box center [277, 64] width 23 height 8
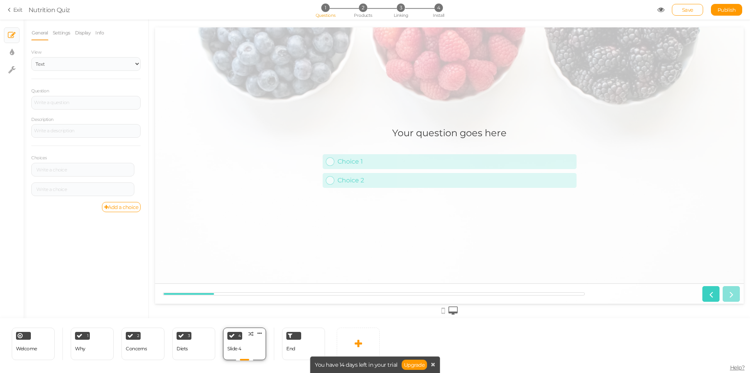
click at [245, 346] on div "4 Slide 4 × Define the conditions to show this slide. Clone Change type Delete" at bounding box center [244, 343] width 43 height 32
click at [79, 66] on select "Text Images Slider Dropdown" at bounding box center [85, 64] width 109 height 14
click at [31, 57] on select "Text Images Slider Dropdown" at bounding box center [85, 64] width 109 height 14
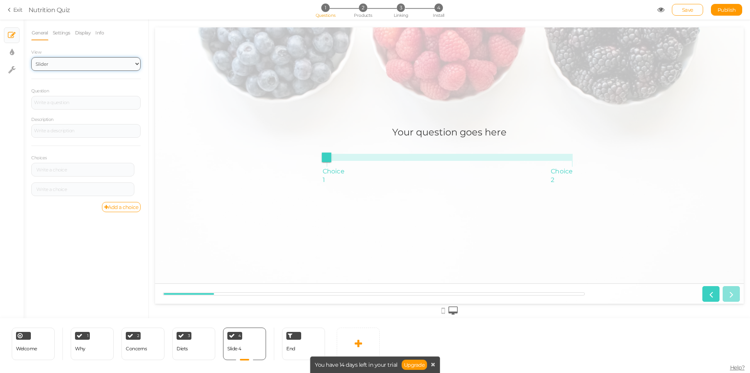
click at [89, 65] on select "Text Images Slider Dropdown" at bounding box center [85, 64] width 109 height 14
click at [31, 57] on select "Text Images Slider Dropdown" at bounding box center [85, 64] width 109 height 14
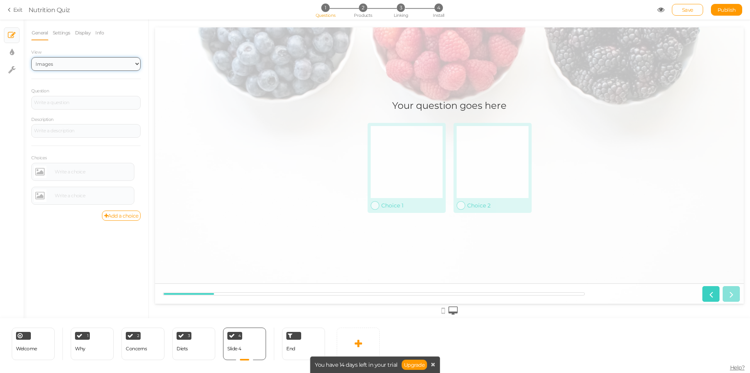
click at [92, 64] on select "Text Images Slider Dropdown" at bounding box center [85, 64] width 109 height 14
click at [31, 57] on select "Text Images Slider Dropdown" at bounding box center [85, 64] width 109 height 14
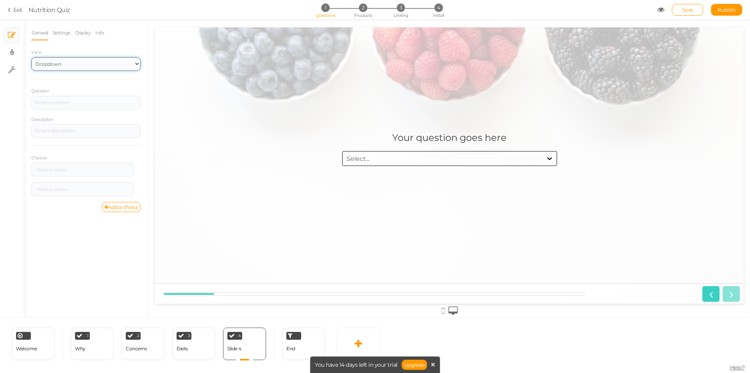
click at [91, 66] on select "Text Images Slider Dropdown" at bounding box center [85, 64] width 109 height 14
select select "1"
click at [31, 57] on select "Text Images Slider Dropdown" at bounding box center [85, 64] width 109 height 14
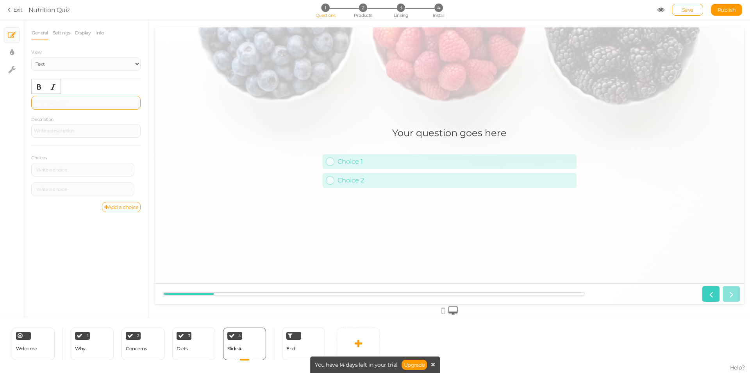
click at [81, 103] on div at bounding box center [86, 102] width 104 height 5
click at [261, 335] on icon at bounding box center [260, 333] width 5 height 6
click at [296, 345] on div "End" at bounding box center [303, 343] width 43 height 32
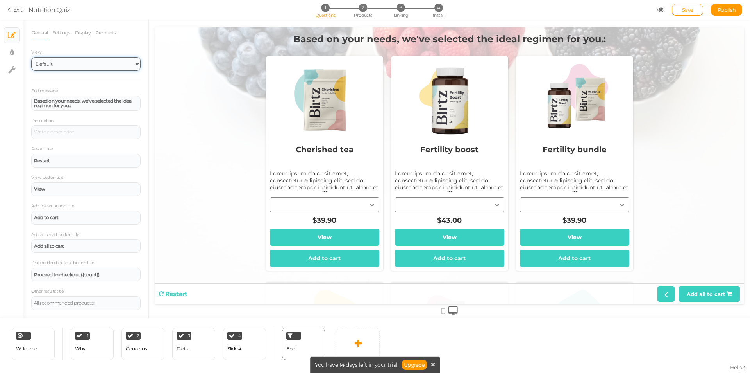
click at [62, 67] on select "Default Top" at bounding box center [85, 64] width 109 height 14
click at [31, 57] on select "Default Top" at bounding box center [85, 64] width 109 height 14
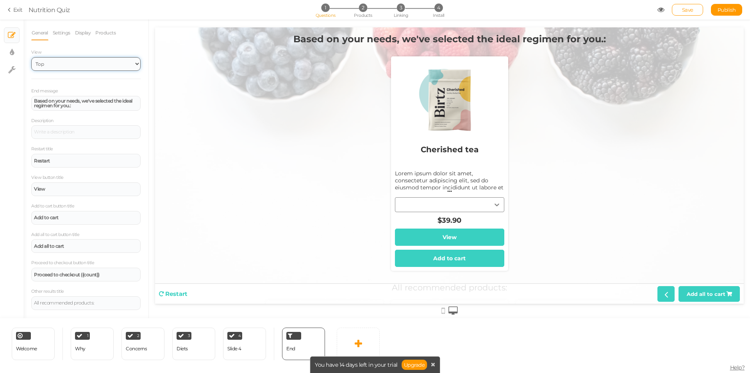
click at [61, 64] on select "Default Top" at bounding box center [85, 64] width 109 height 14
select select "1"
click at [31, 57] on select "Default Top" at bounding box center [85, 64] width 109 height 14
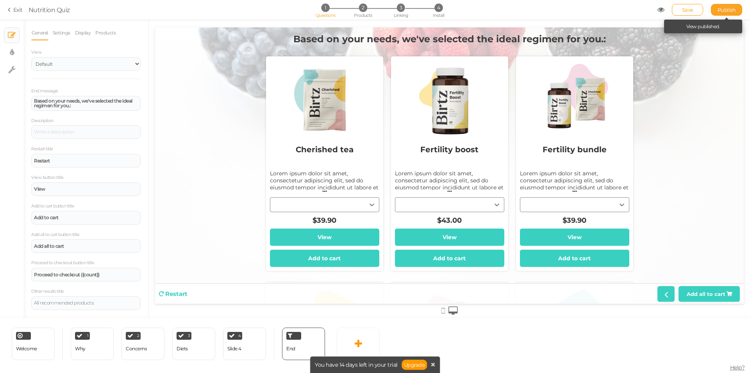
click at [727, 8] on span "Publish" at bounding box center [727, 10] width 18 height 6
click at [724, 13] on span "Publish" at bounding box center [727, 10] width 18 height 6
click at [724, 13] on section "Exit Nutrition Quiz 1 Questions 2 Products 3 Linking 4 Install Save Publish Vie…" at bounding box center [375, 10] width 750 height 20
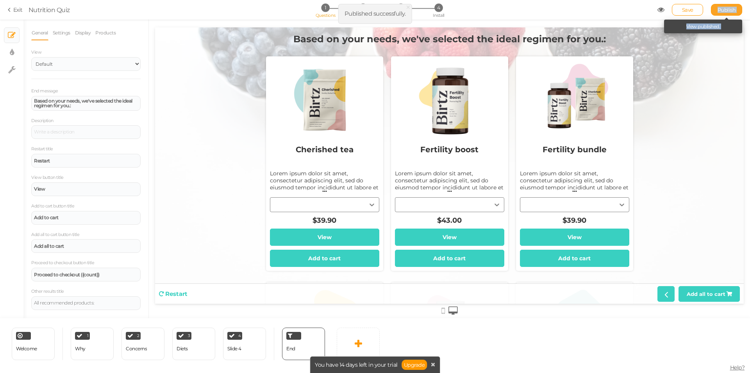
click at [716, 12] on link "Publish" at bounding box center [726, 10] width 31 height 12
click at [660, 11] on icon at bounding box center [661, 9] width 7 height 7
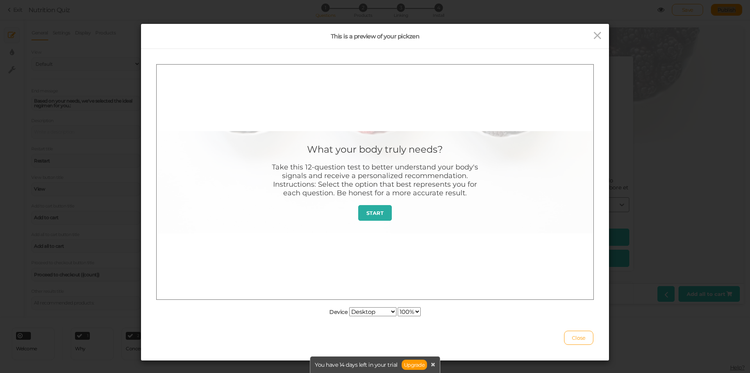
click at [373, 215] on strong "START" at bounding box center [375, 212] width 17 height 6
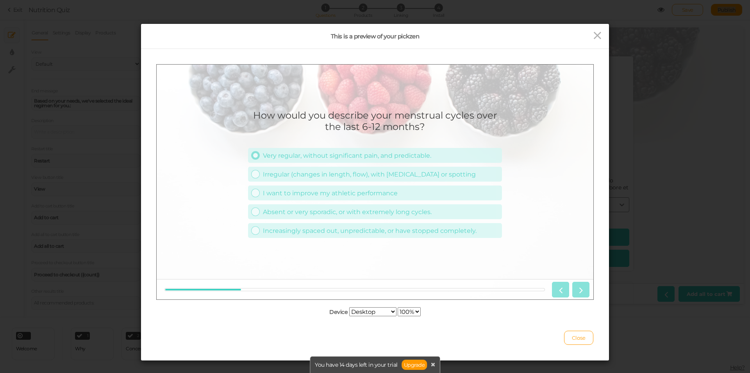
click at [321, 162] on link "Very regular, without significant pain, and predictable." at bounding box center [375, 154] width 254 height 15
click at [310, 178] on link "Irregular (changes in length, flow), with [MEDICAL_DATA] or spotting" at bounding box center [375, 173] width 254 height 15
click at [580, 297] on div at bounding box center [375, 288] width 437 height 20
click at [579, 291] on icon at bounding box center [581, 289] width 10 height 10
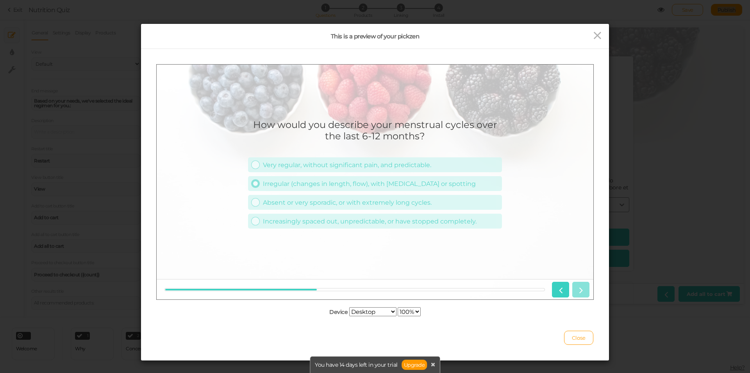
click at [419, 183] on div "Irregular (changes in length, flow), with [MEDICAL_DATA] or spotting" at bounding box center [381, 182] width 236 height 7
click at [405, 160] on link "Very regular, without significant pain, and predictable." at bounding box center [375, 164] width 254 height 15
click at [575, 291] on link at bounding box center [581, 289] width 17 height 16
click at [326, 183] on div "Irregular (changes in length, flow), with [MEDICAL_DATA] or spotting" at bounding box center [381, 182] width 236 height 7
click at [344, 167] on div "Very regular, without significant pain, and predictable." at bounding box center [381, 164] width 236 height 7
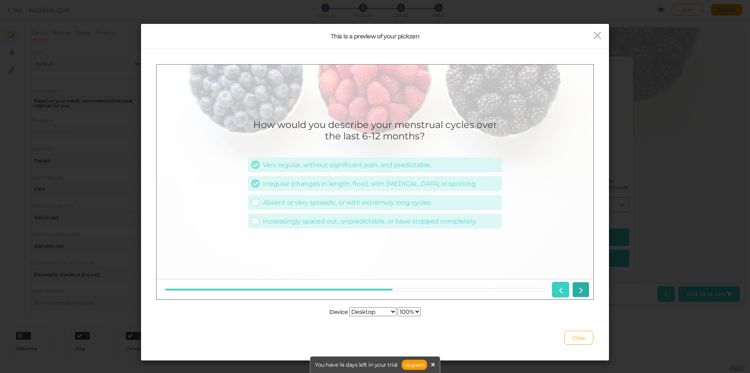
click at [582, 292] on icon at bounding box center [581, 289] width 10 height 10
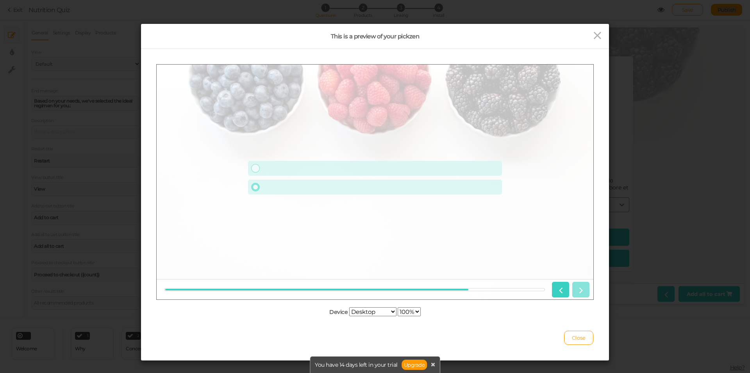
click at [414, 186] on link at bounding box center [375, 186] width 254 height 15
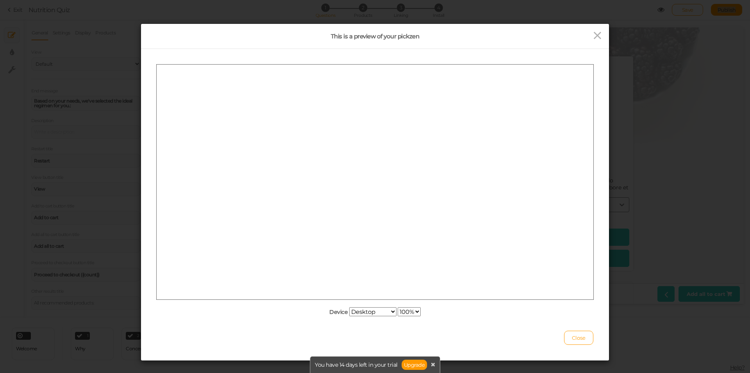
click at [585, 289] on div at bounding box center [375, 181] width 437 height 235
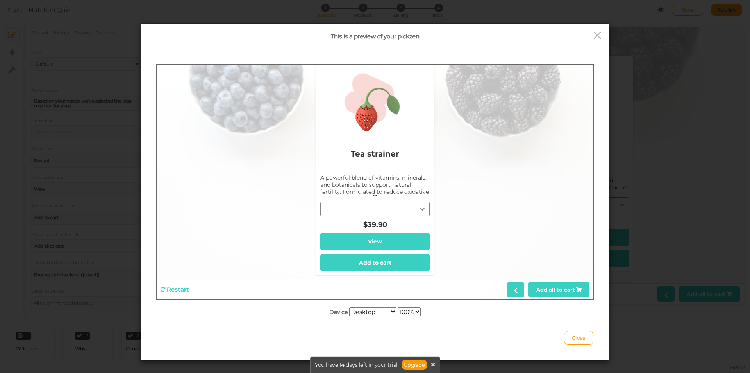
scroll to position [715, 0]
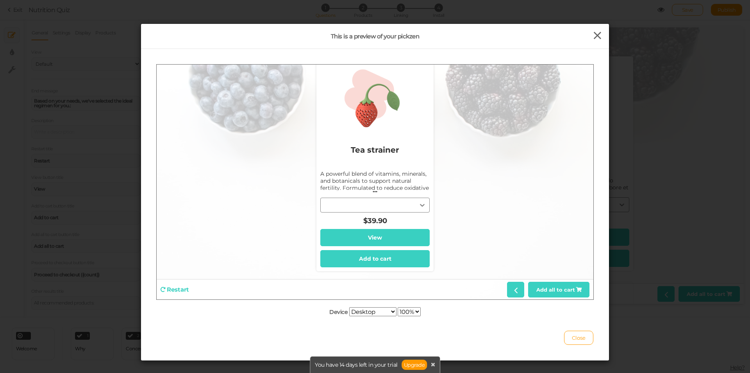
click at [594, 36] on icon at bounding box center [597, 36] width 11 height 12
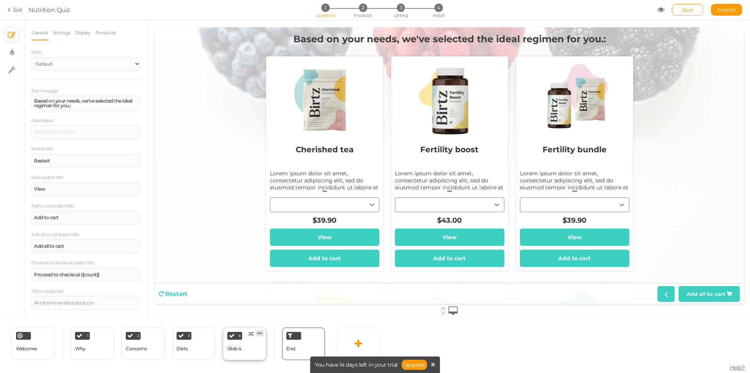
click at [261, 333] on icon at bounding box center [260, 333] width 5 height 6
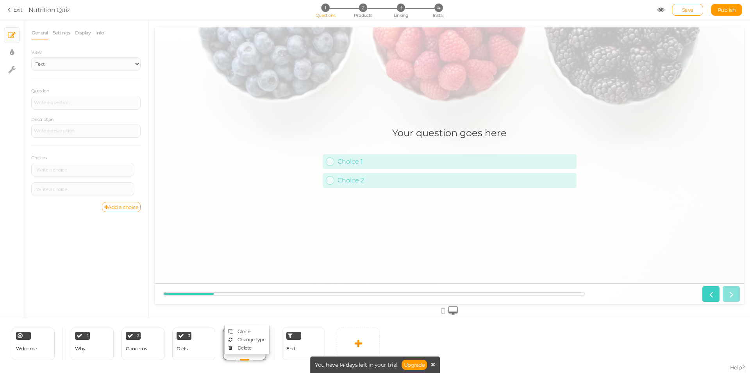
scroll to position [0, 0]
click at [247, 349] on span "Delete" at bounding box center [245, 347] width 14 height 6
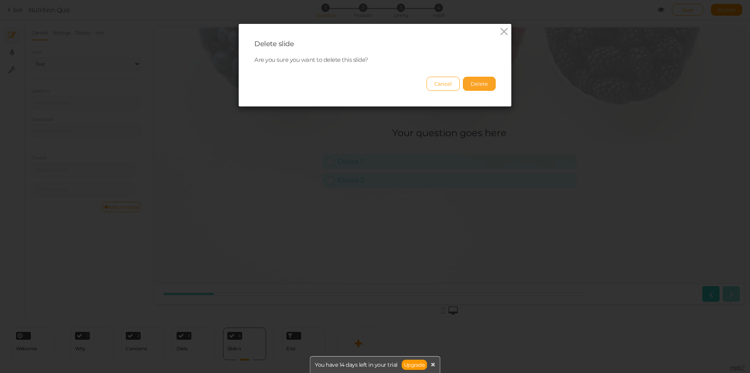
click at [475, 84] on button "Delete" at bounding box center [479, 84] width 33 height 14
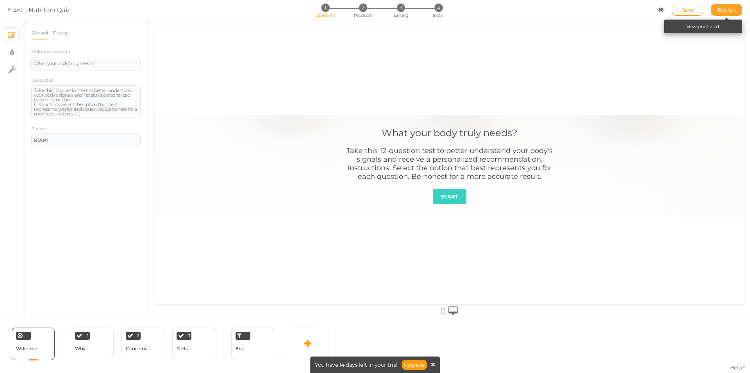
click at [733, 10] on span "Publish" at bounding box center [727, 10] width 18 height 6
click at [733, 10] on section "Exit Nutrition Quiz 1 Questions 2 Products 3 Linking 4 Install Save Publish Vie…" at bounding box center [375, 10] width 750 height 20
click at [733, 10] on span "Publish" at bounding box center [727, 10] width 18 height 6
click at [729, 9] on span "Publish" at bounding box center [727, 10] width 18 height 6
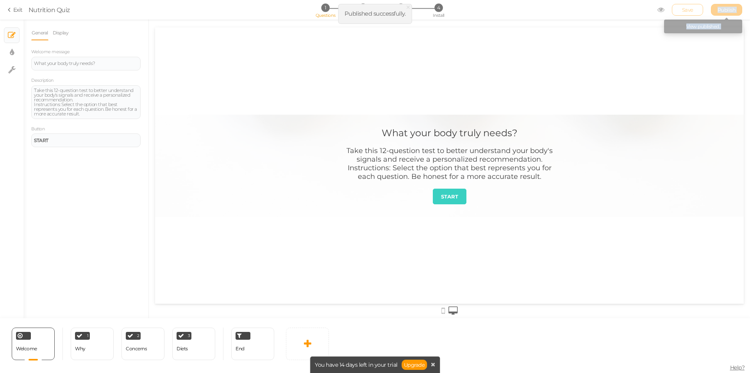
click at [729, 9] on section "Exit Nutrition Quiz 1 Questions 2 Products 3 Linking 4 Install Save Publish Vie…" at bounding box center [375, 10] width 750 height 20
click at [659, 11] on icon at bounding box center [661, 9] width 7 height 7
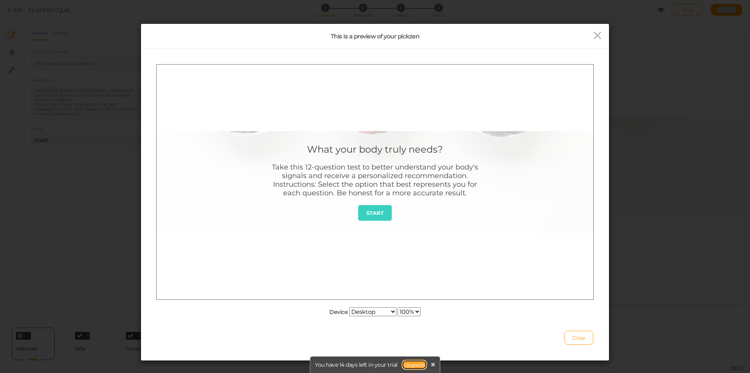
click at [416, 362] on link "Upgrade" at bounding box center [415, 364] width 26 height 10
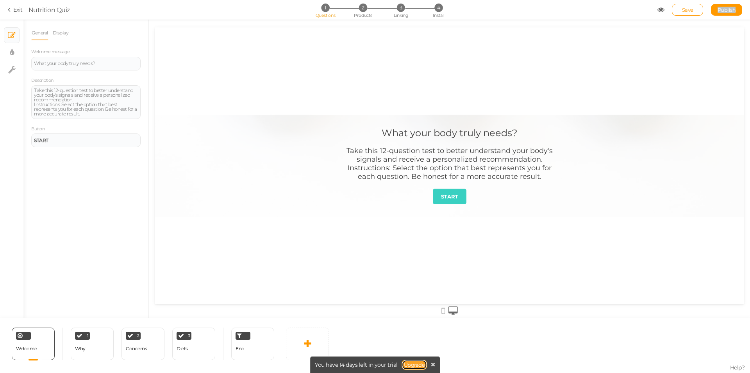
click at [416, 363] on link "Upgrade" at bounding box center [415, 364] width 26 height 10
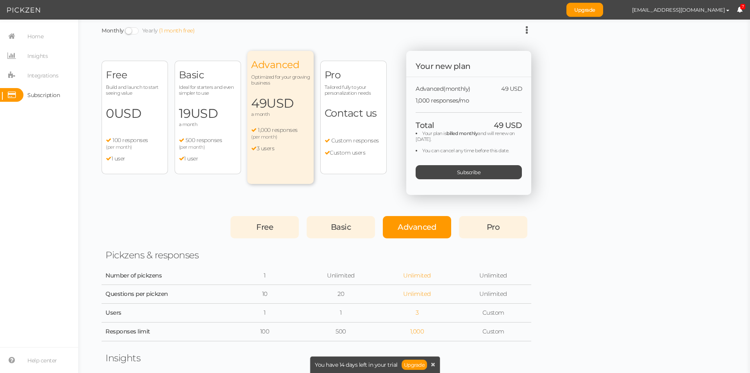
click at [203, 106] on span "USD" at bounding box center [204, 113] width 27 height 15
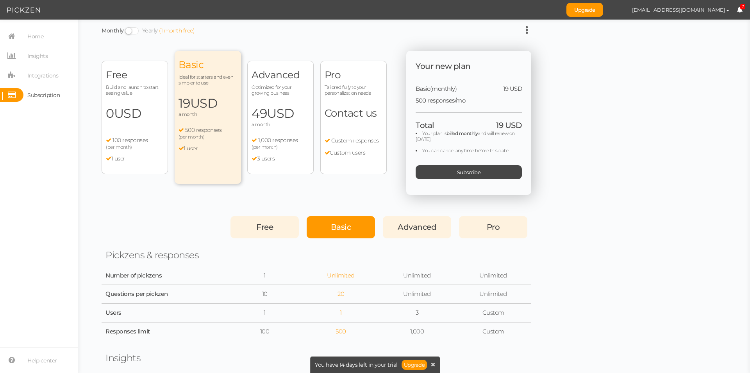
click at [324, 226] on div "Basic" at bounding box center [341, 227] width 68 height 22
click at [131, 30] on span at bounding box center [132, 30] width 14 height 7
click at [0, 0] on input "Monthly Yearly (1 month free)" at bounding box center [0, 0] width 0 height 0
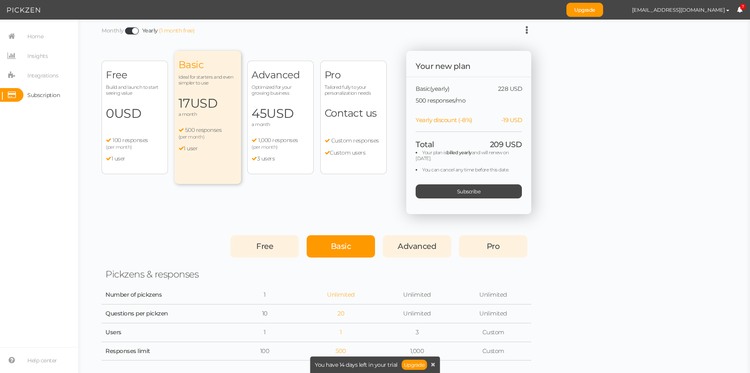
click at [131, 30] on span at bounding box center [132, 30] width 14 height 7
click at [0, 0] on input "Monthly Yearly (1 month free)" at bounding box center [0, 0] width 0 height 0
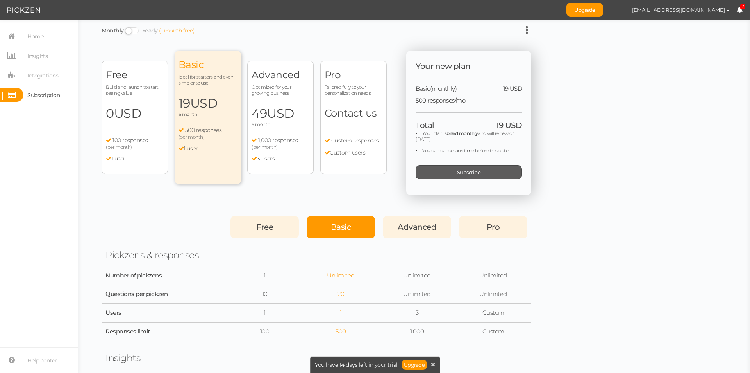
click at [458, 172] on span "Subscribe" at bounding box center [469, 172] width 24 height 6
